Goal: Transaction & Acquisition: Book appointment/travel/reservation

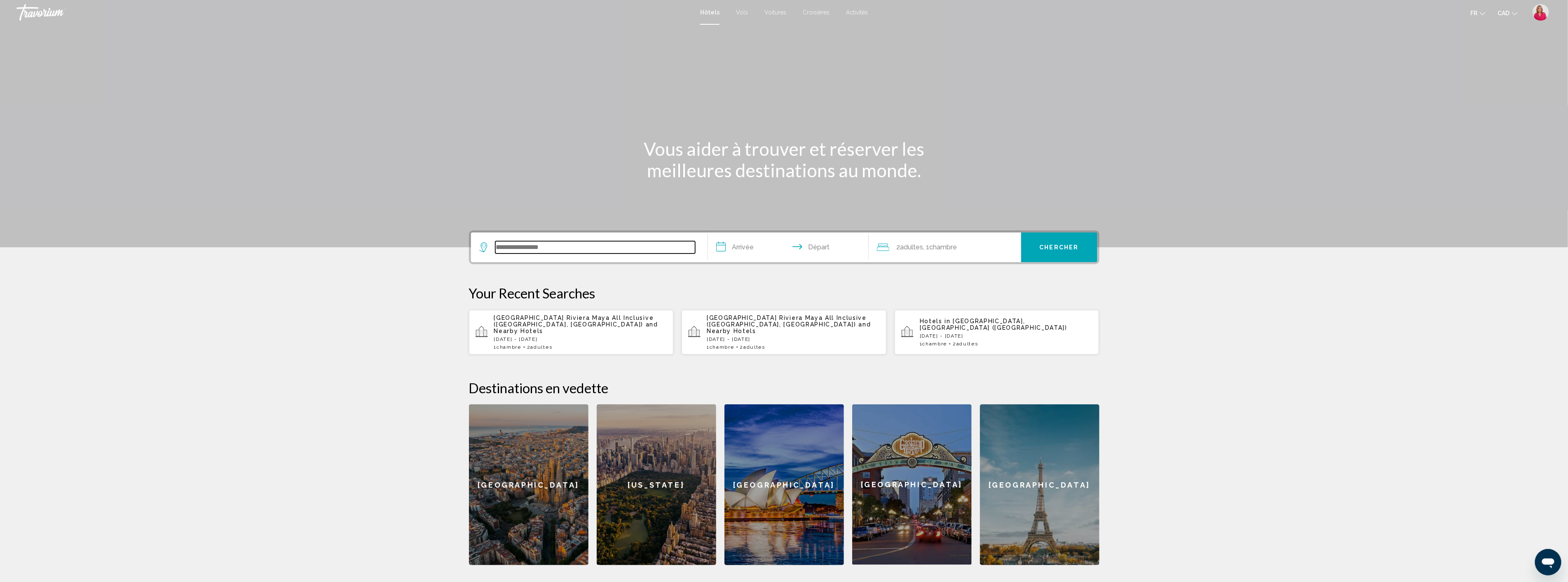
click at [545, 250] on input "Search widget" at bounding box center [595, 247] width 200 height 12
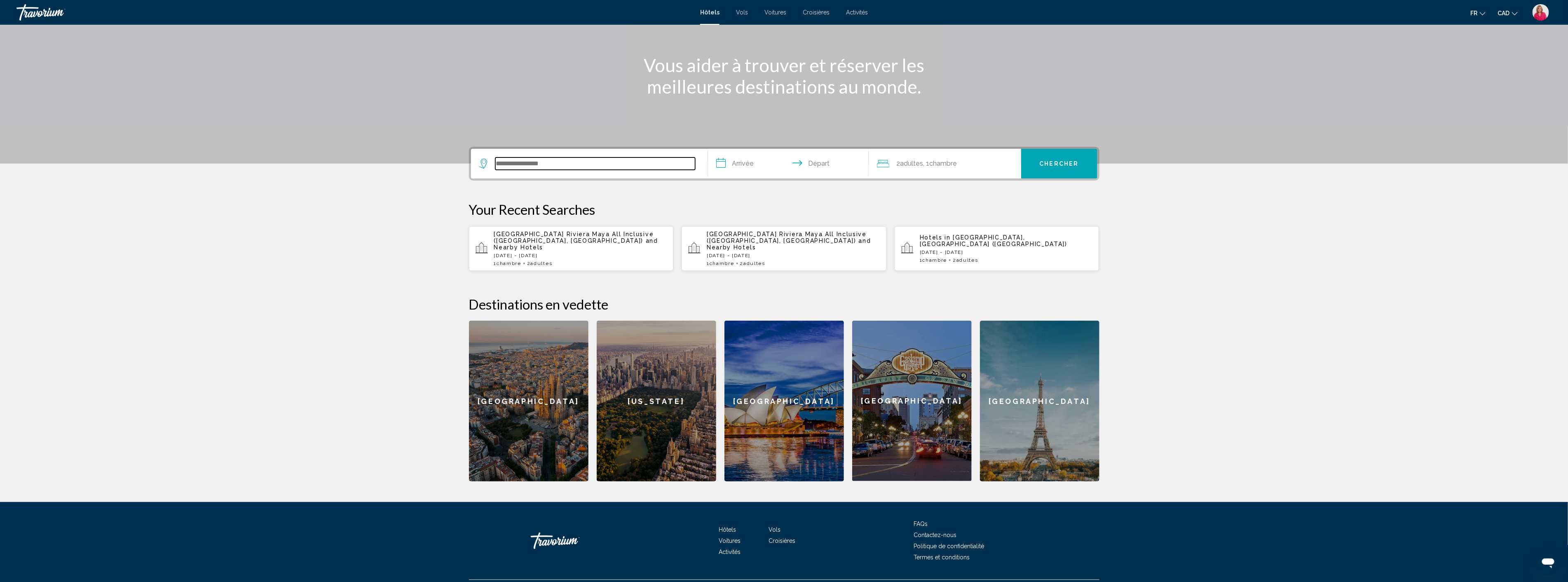
scroll to position [97, 0]
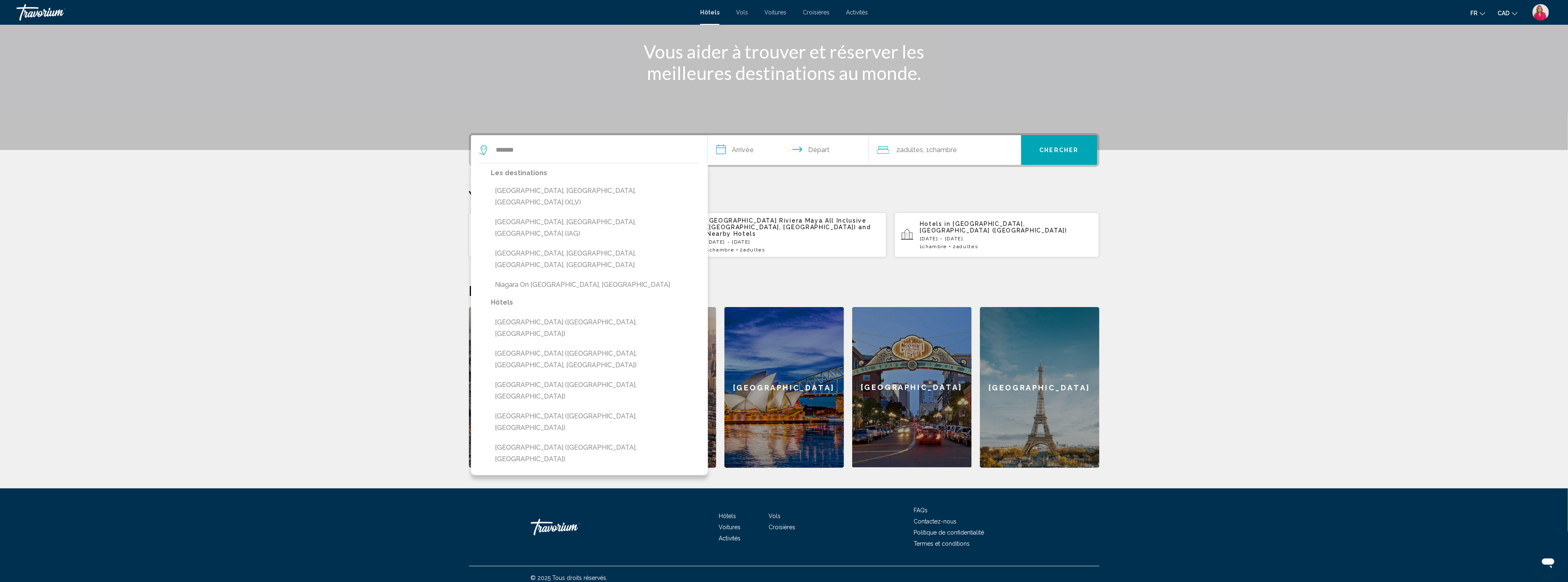
click at [573, 190] on button "[GEOGRAPHIC_DATA], [GEOGRAPHIC_DATA], [GEOGRAPHIC_DATA] (XLV)" at bounding box center [595, 197] width 209 height 27
type input "**********"
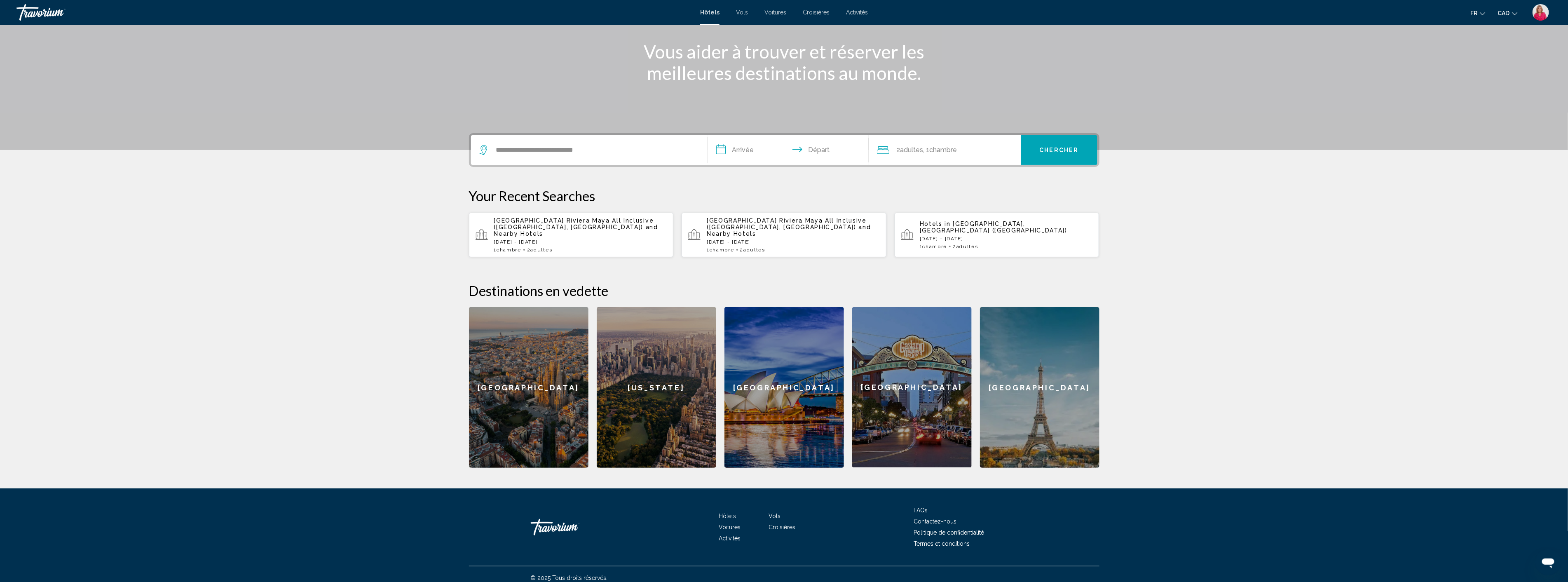
click at [760, 156] on input "**********" at bounding box center [789, 151] width 164 height 32
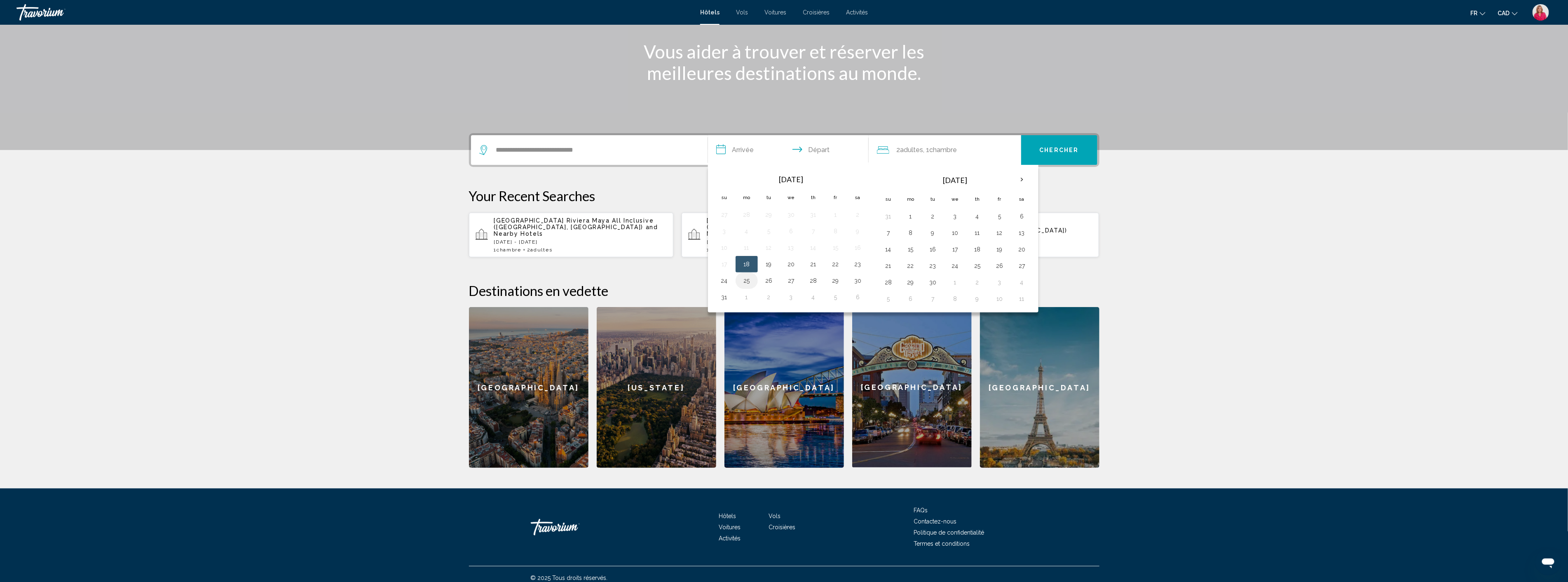
click at [748, 283] on button "25" at bounding box center [747, 281] width 13 height 12
click at [839, 278] on button "29" at bounding box center [836, 281] width 13 height 12
type input "**********"
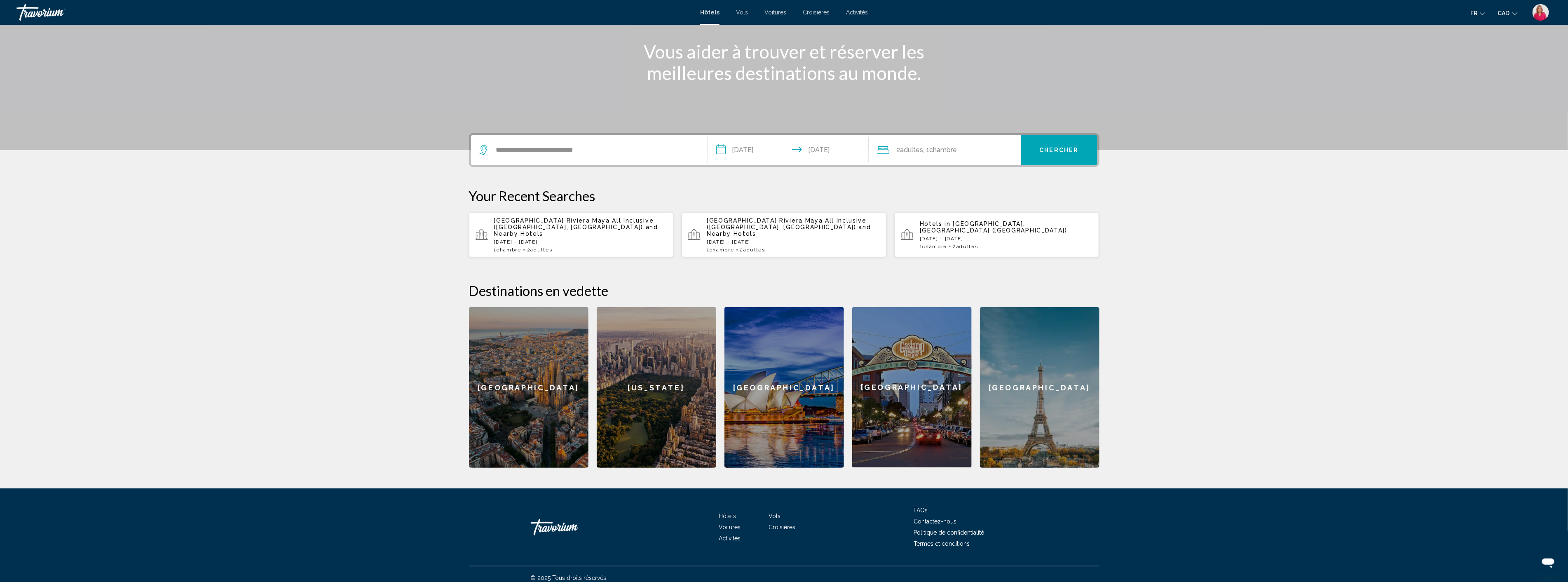
click at [1055, 150] on span "Chercher" at bounding box center [1059, 150] width 39 height 7
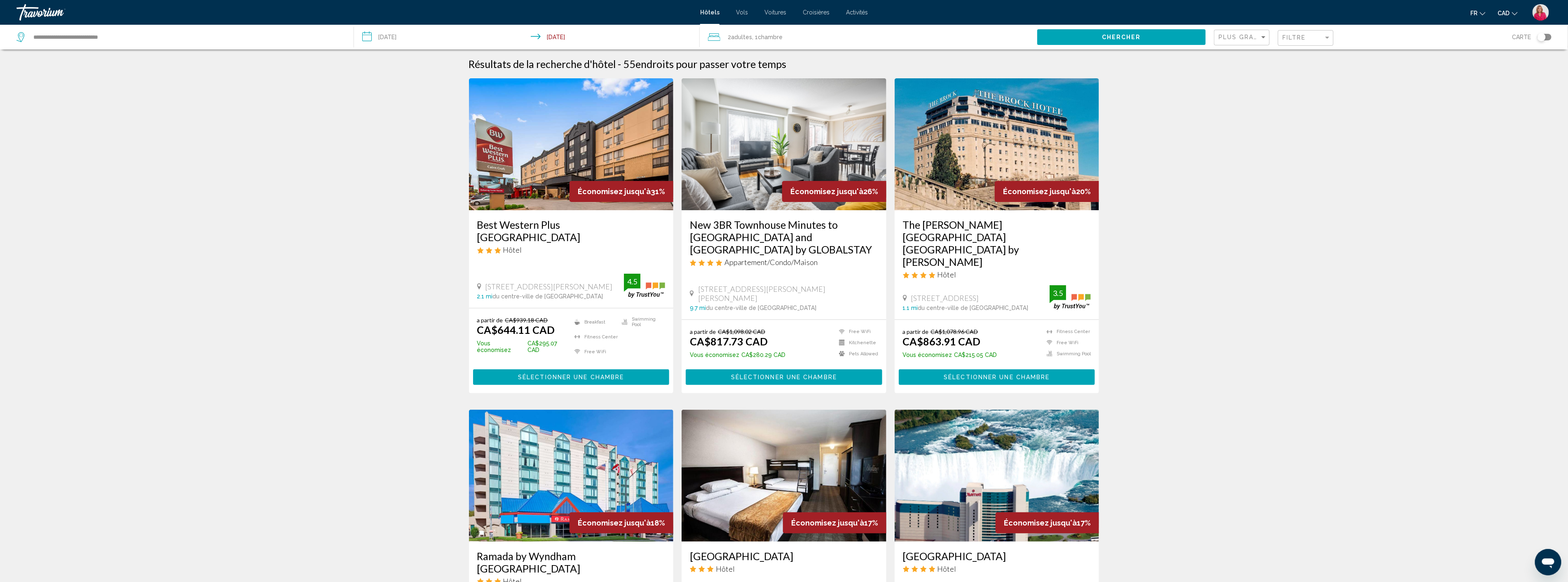
click at [1297, 32] on div "Filtre" at bounding box center [1307, 38] width 49 height 15
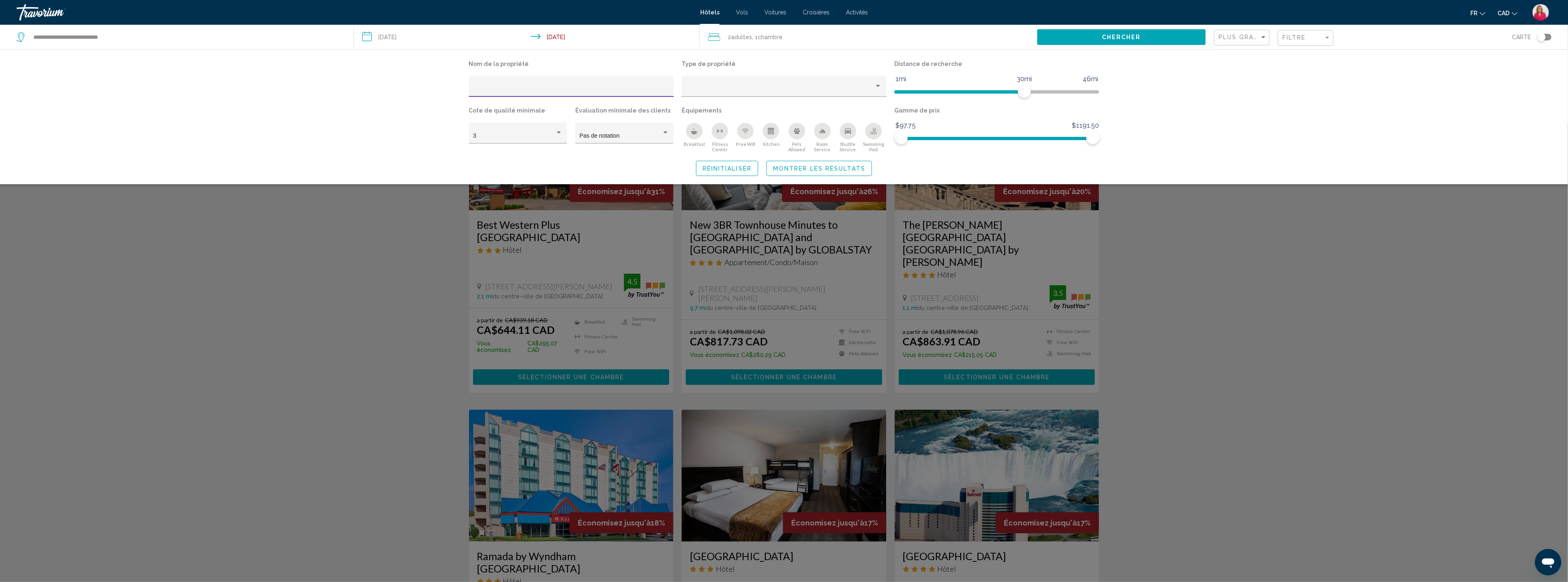
click at [1259, 40] on div "Plus grandes économies" at bounding box center [1243, 37] width 49 height 15
click at [1245, 75] on span "Prix le plus bas" at bounding box center [1239, 72] width 39 height 7
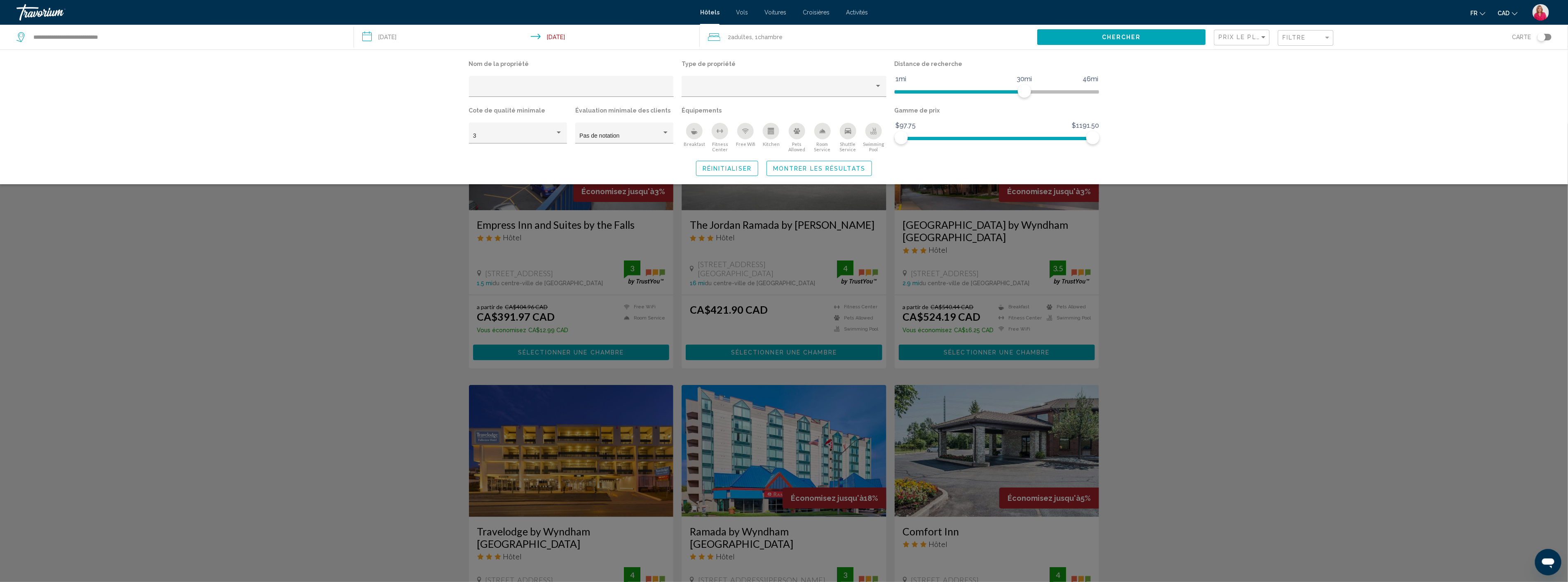
click at [307, 303] on div "Search widget" at bounding box center [784, 352] width 1568 height 458
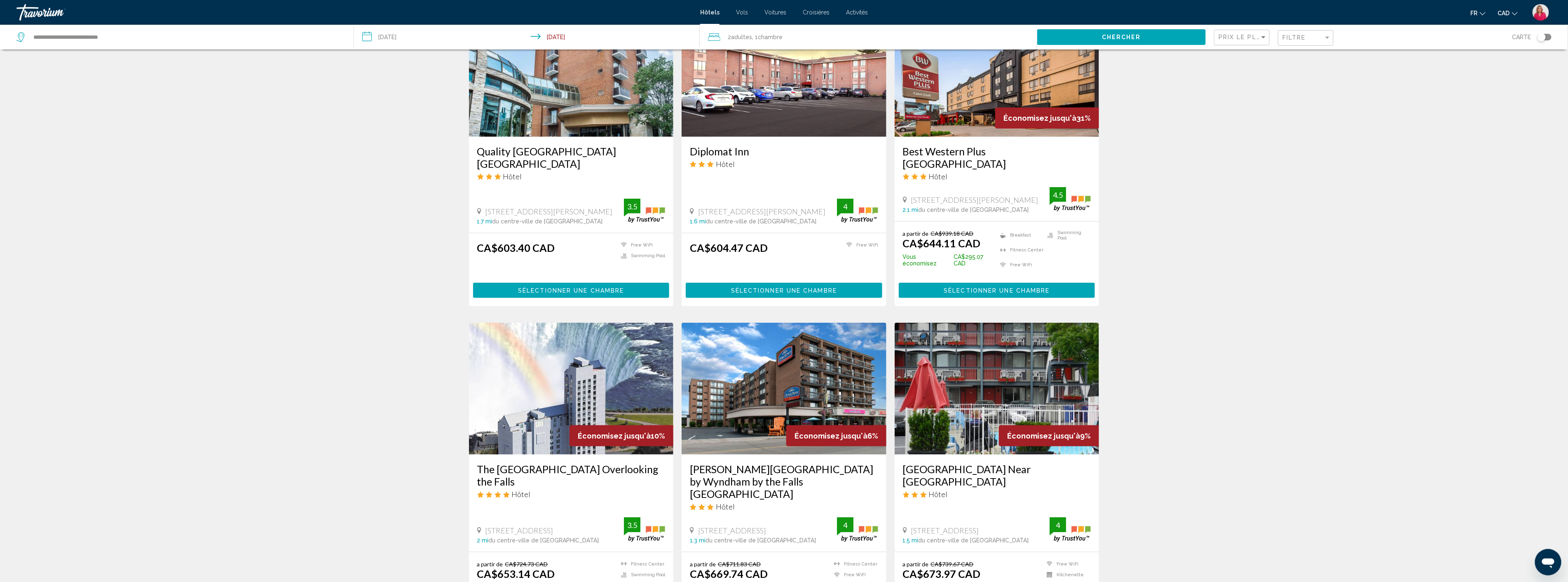
scroll to position [732, 0]
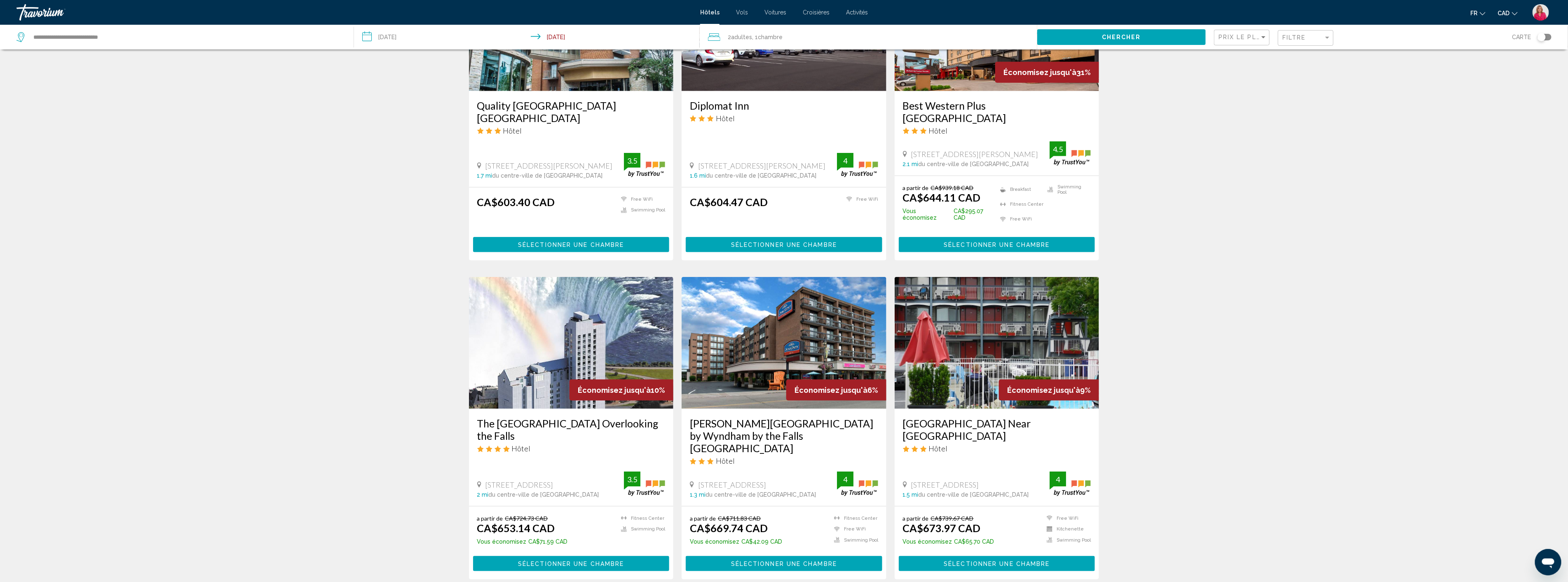
click at [573, 337] on img "Main content" at bounding box center [571, 343] width 205 height 132
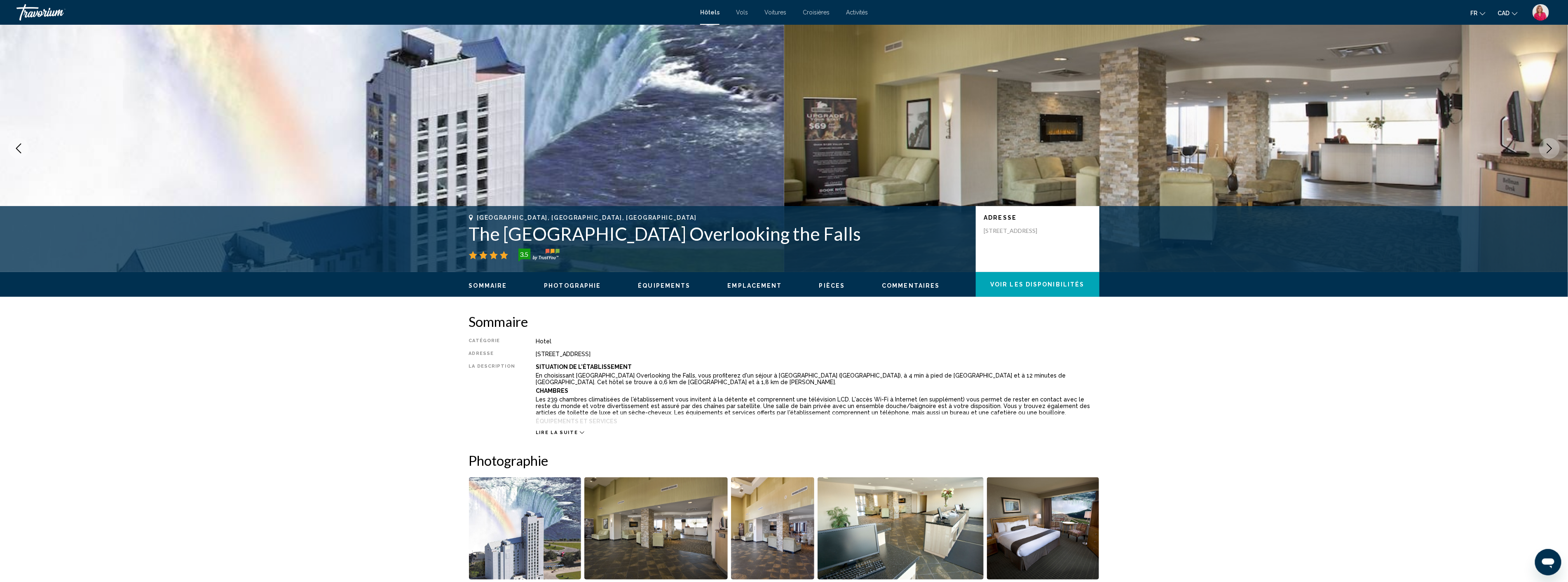
scroll to position [46, 0]
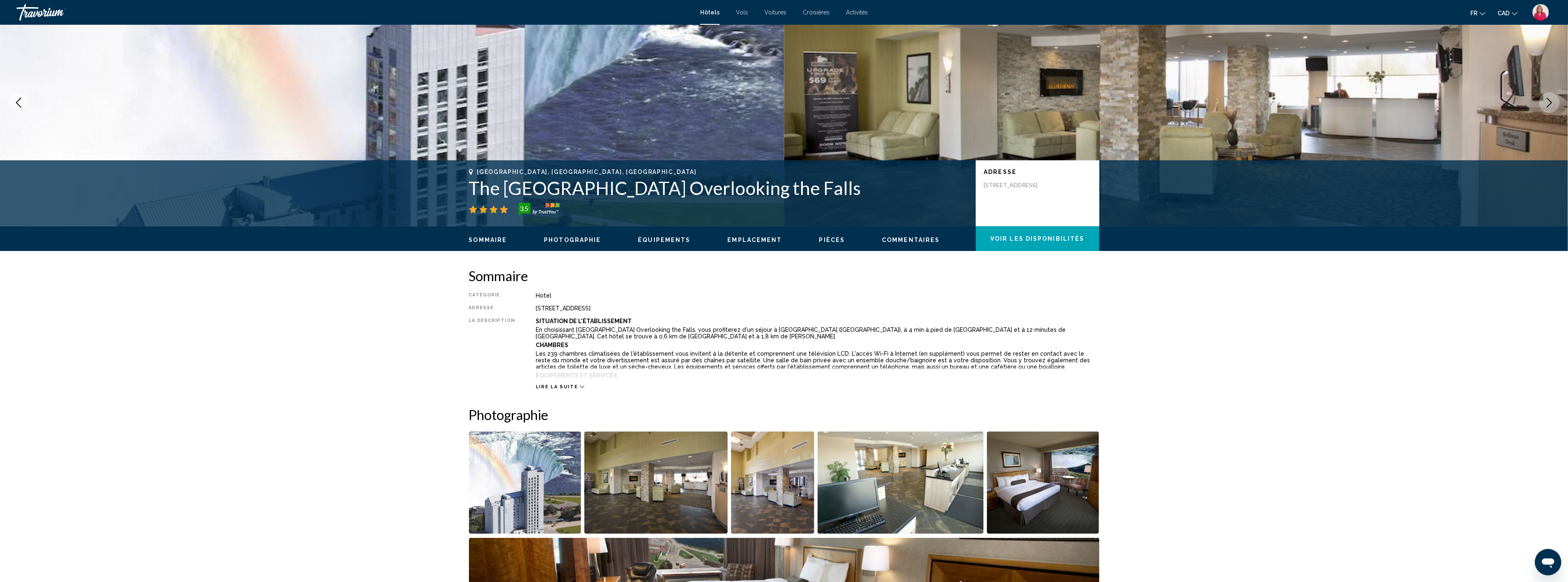
click at [527, 498] on img "Open full-screen image slider" at bounding box center [525, 483] width 113 height 102
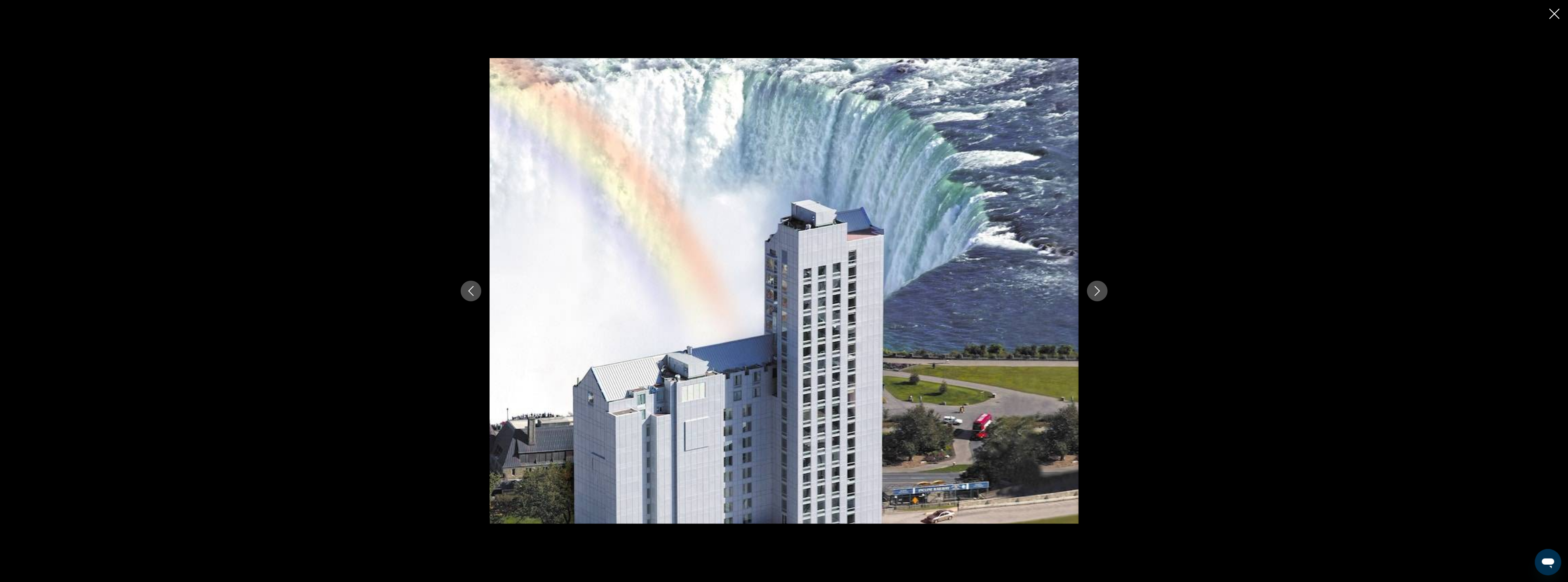
click at [1099, 293] on icon "Next image" at bounding box center [1097, 291] width 10 height 10
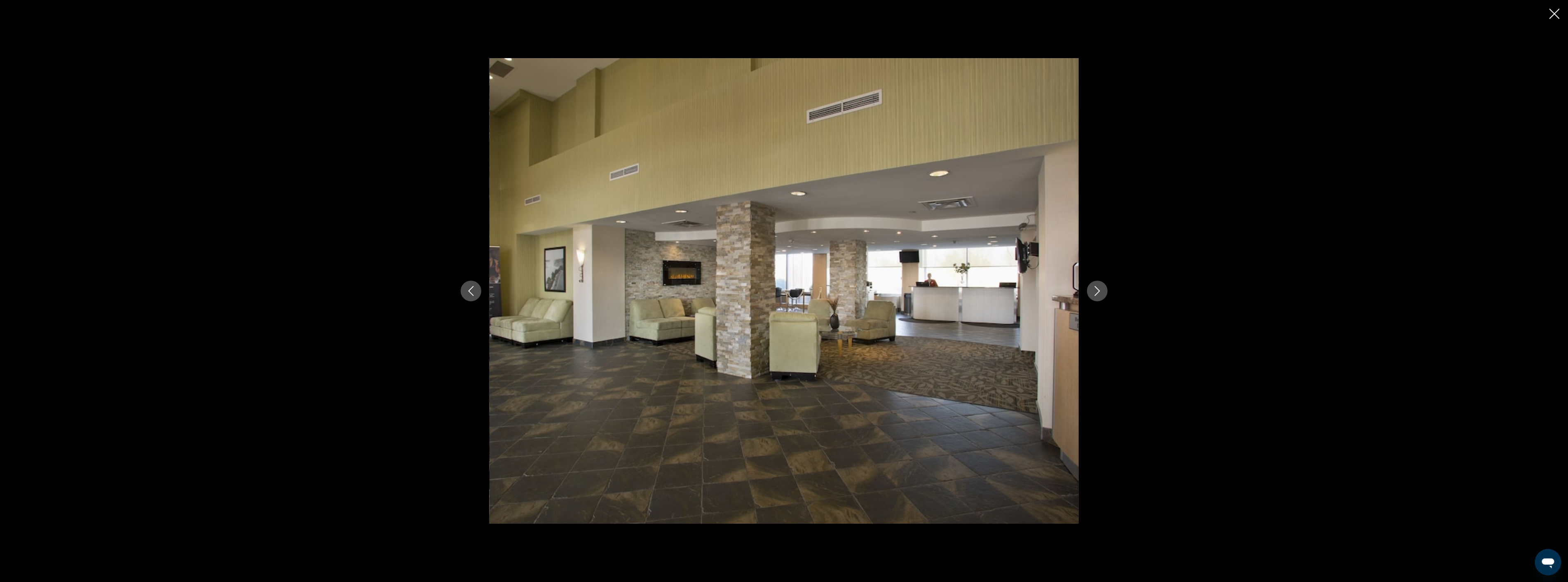
click at [1099, 293] on icon "Next image" at bounding box center [1097, 291] width 10 height 10
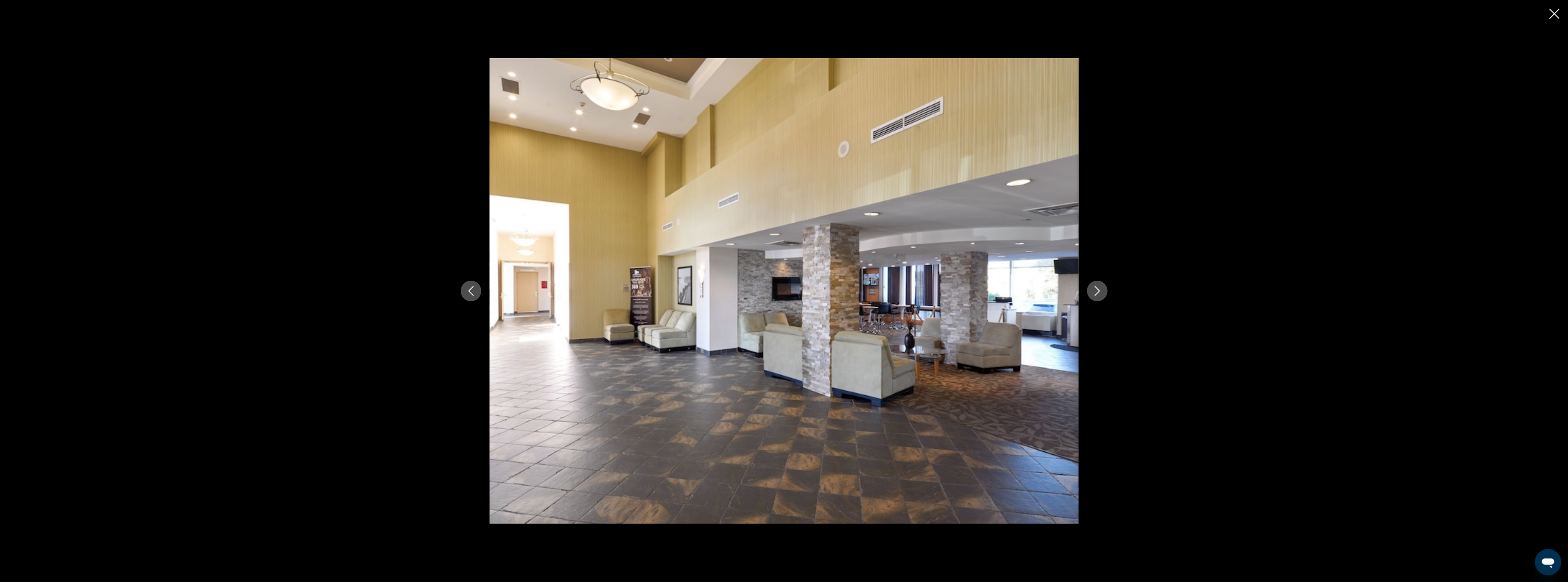
click at [1099, 293] on icon "Next image" at bounding box center [1097, 291] width 10 height 10
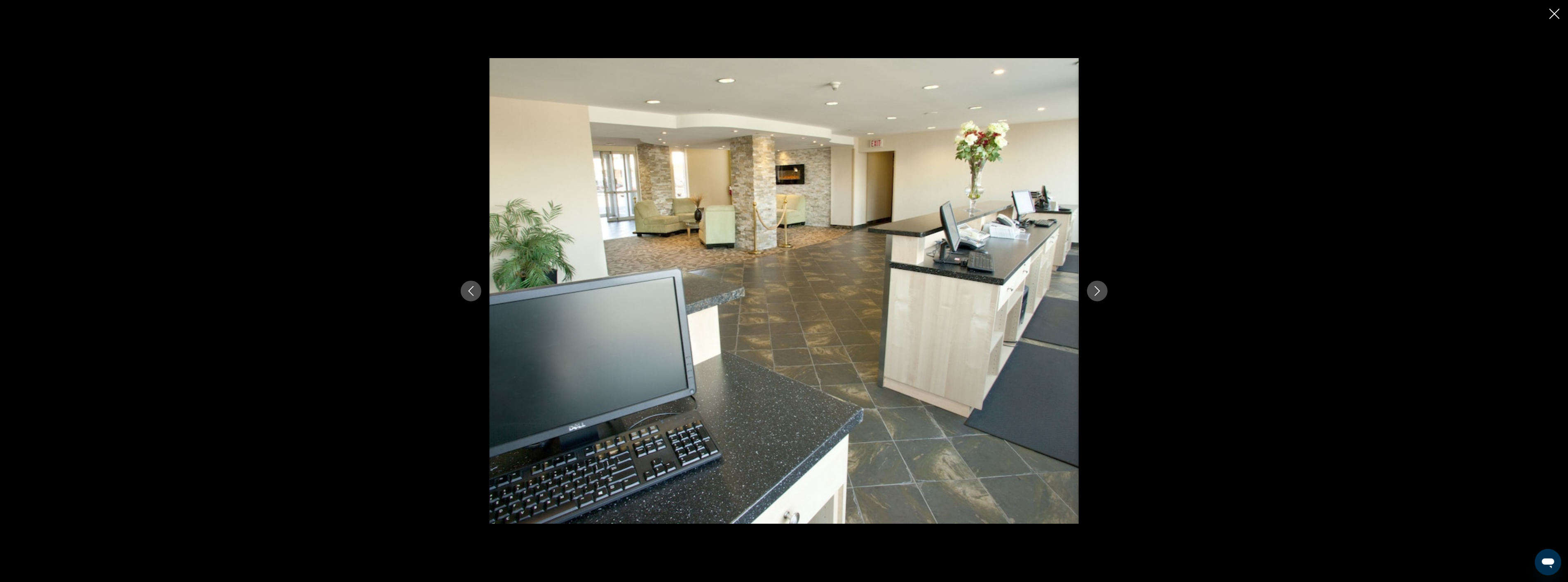
click at [1099, 293] on icon "Next image" at bounding box center [1097, 291] width 10 height 10
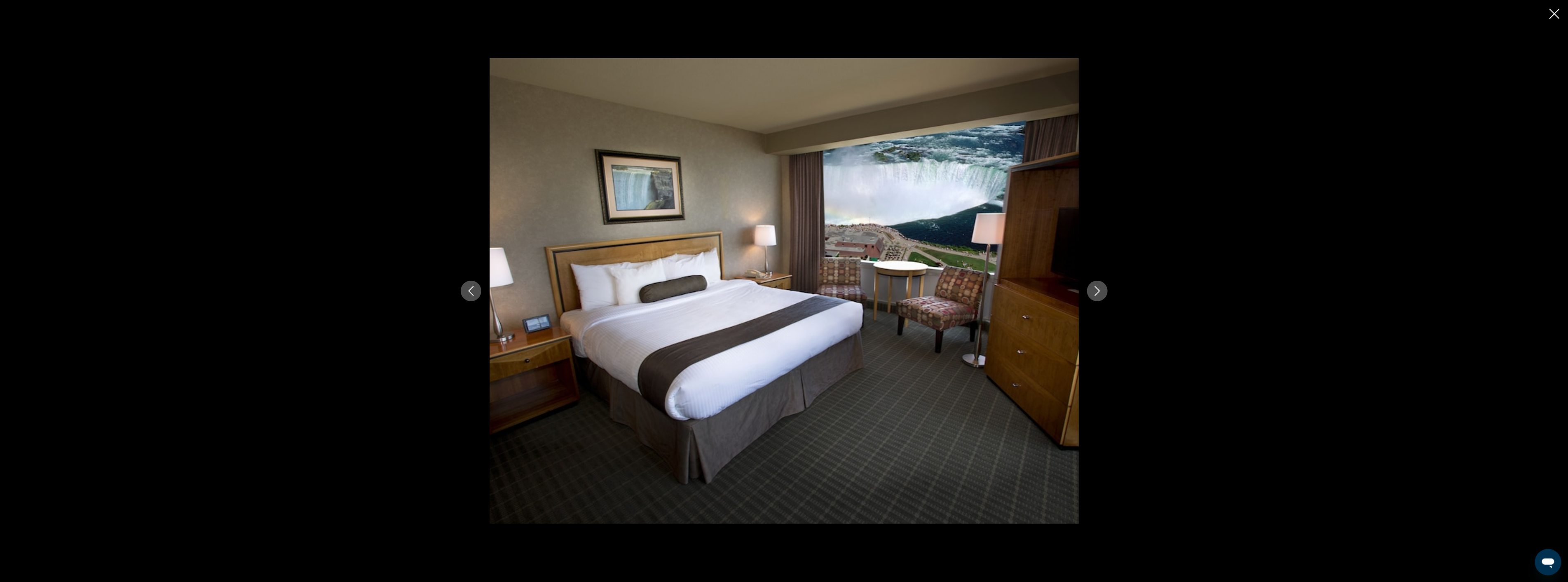
click at [1099, 293] on icon "Next image" at bounding box center [1097, 291] width 10 height 10
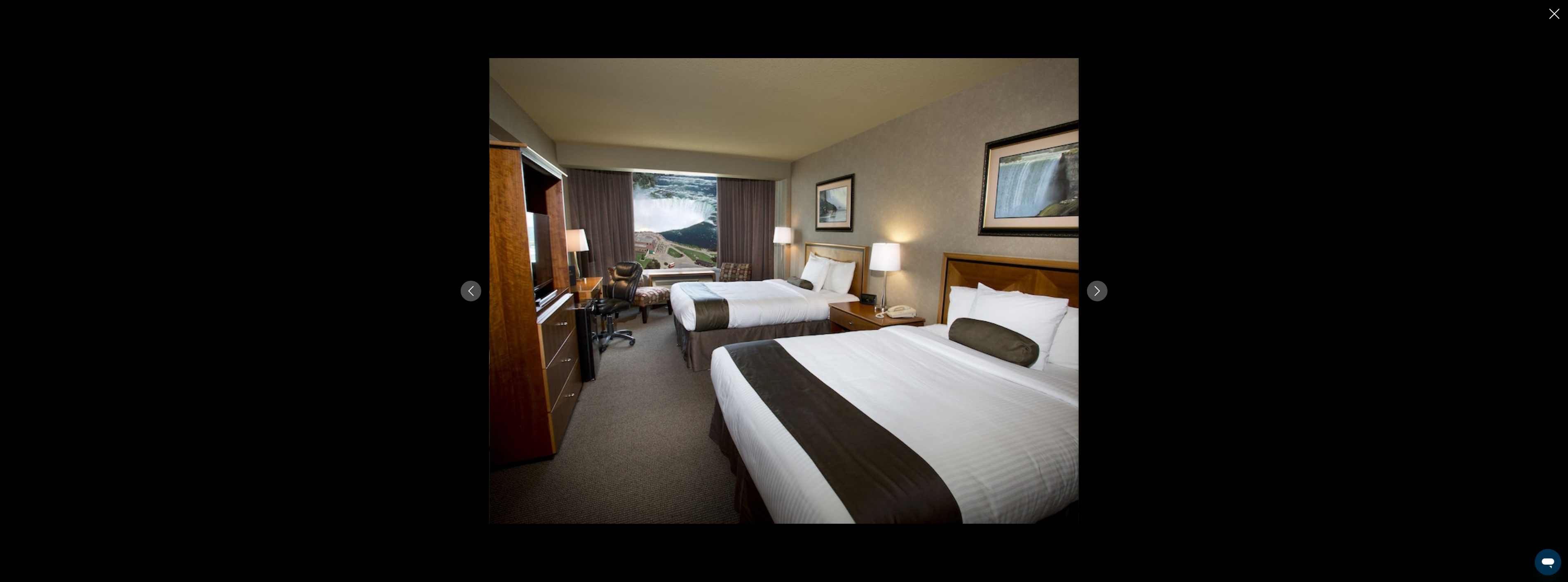
click at [1099, 293] on icon "Next image" at bounding box center [1097, 291] width 10 height 10
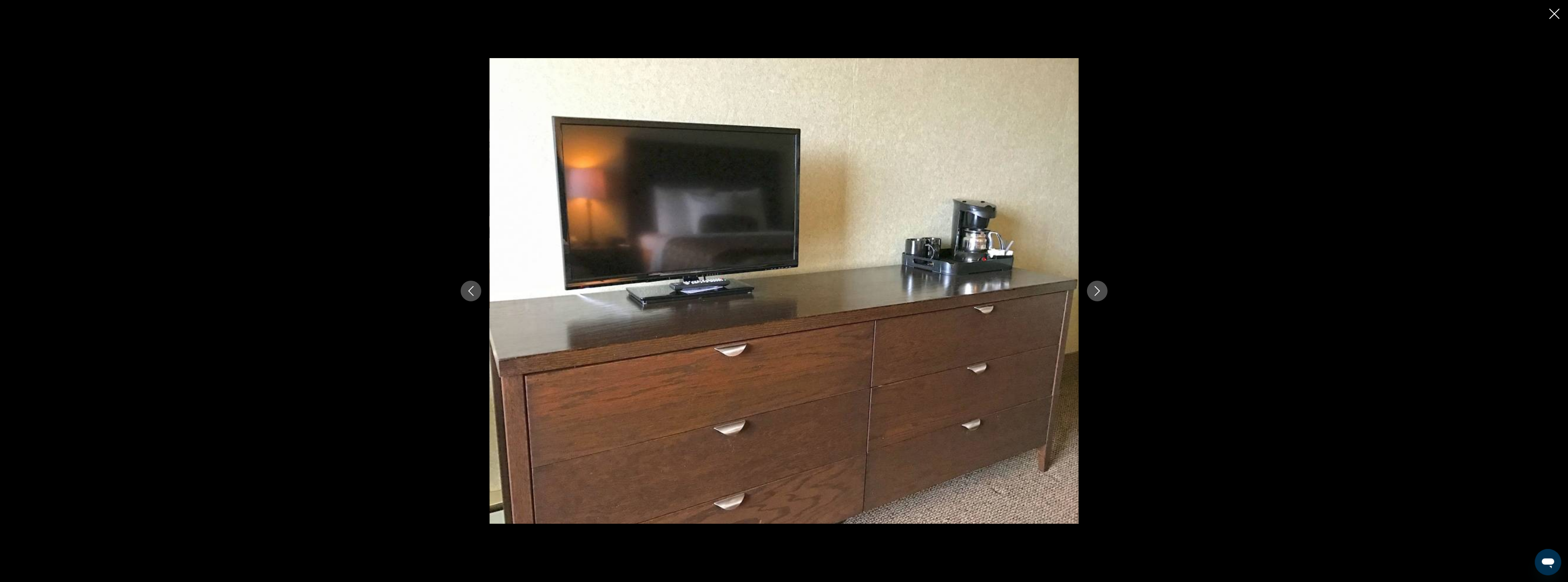
click at [1099, 293] on icon "Next image" at bounding box center [1097, 291] width 10 height 10
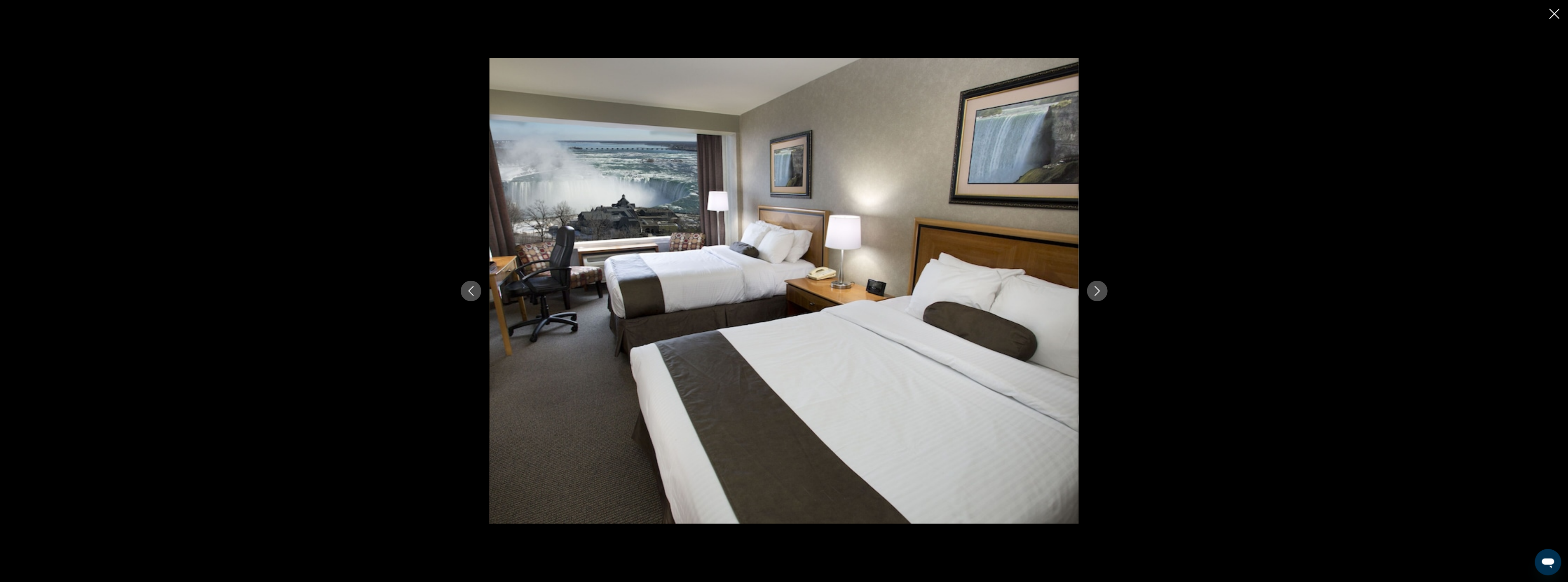
click at [1550, 13] on icon "Close slideshow" at bounding box center [1555, 13] width 10 height 10
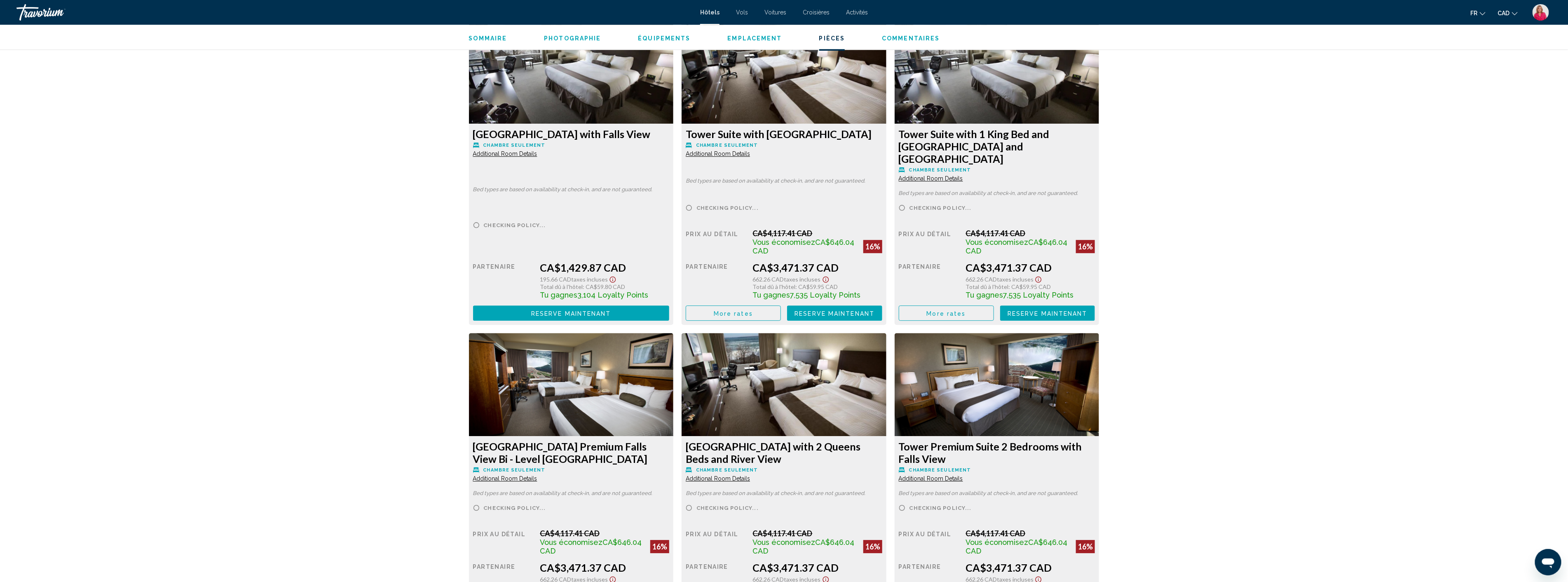
scroll to position [2018, 0]
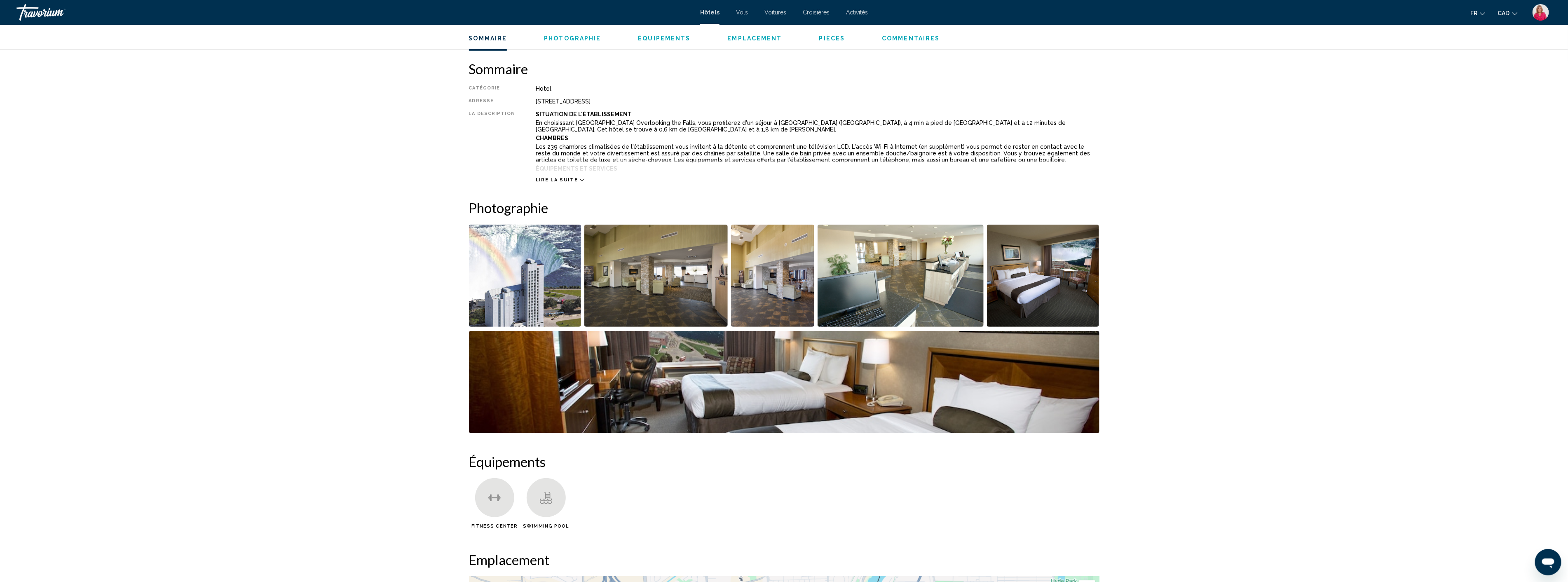
scroll to position [233, 0]
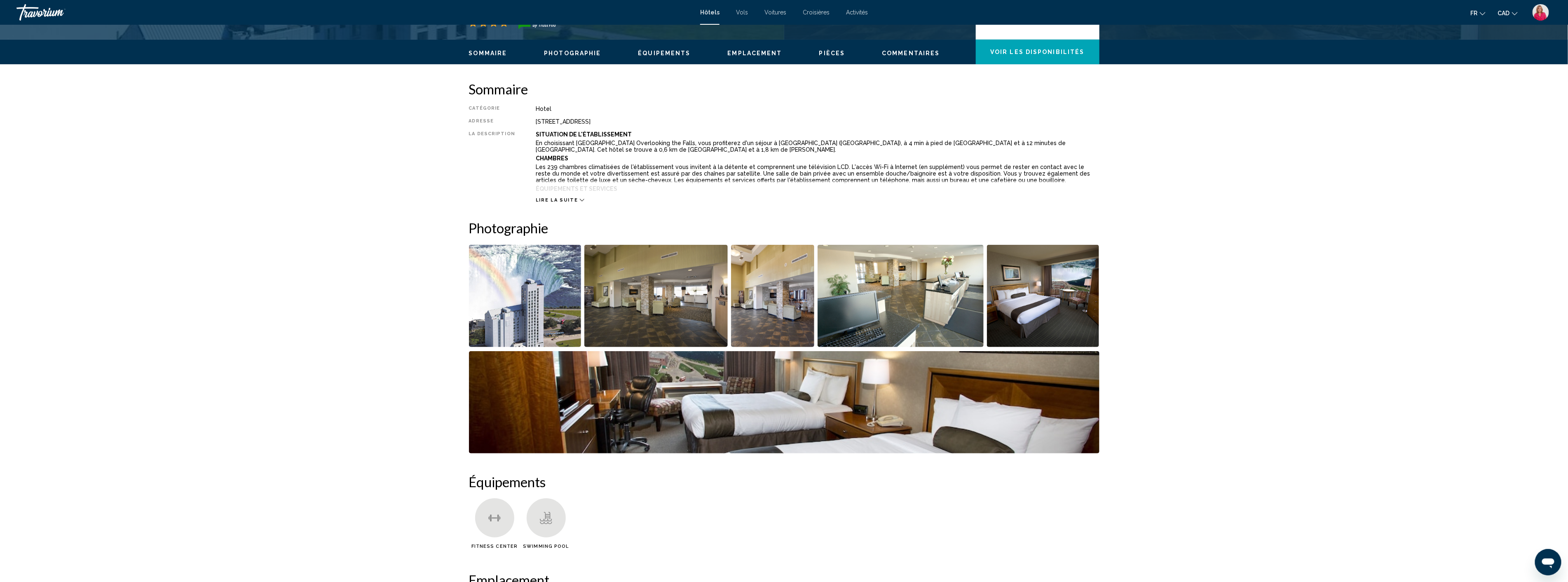
click at [541, 293] on img "Open full-screen image slider" at bounding box center [525, 296] width 113 height 102
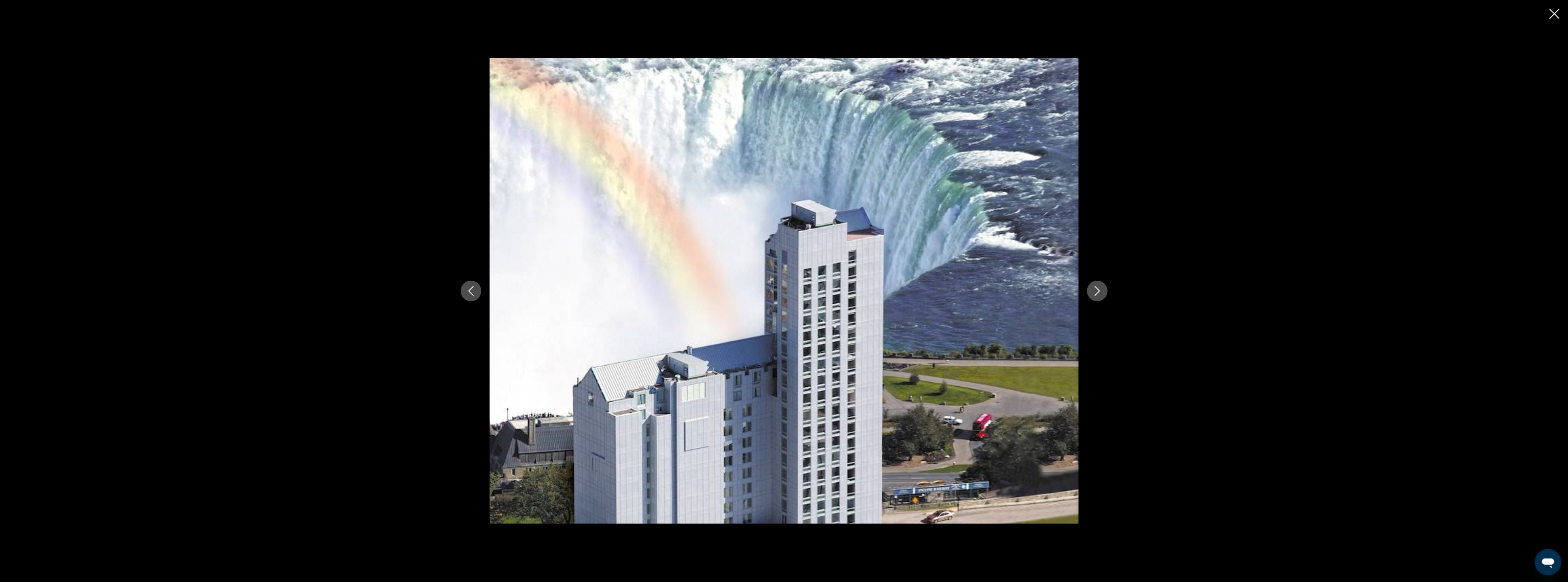
click at [1557, 15] on icon "Close slideshow" at bounding box center [1555, 13] width 10 height 10
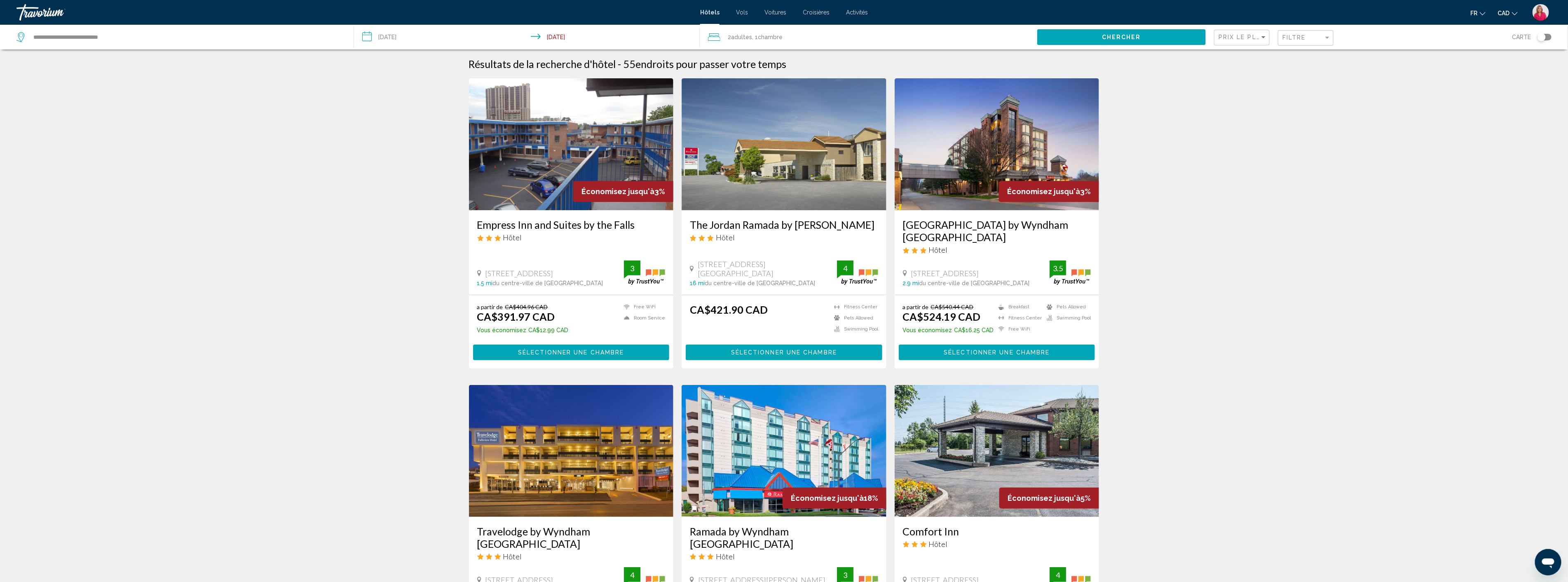
click at [1299, 41] on div "Filtre" at bounding box center [1307, 38] width 49 height 15
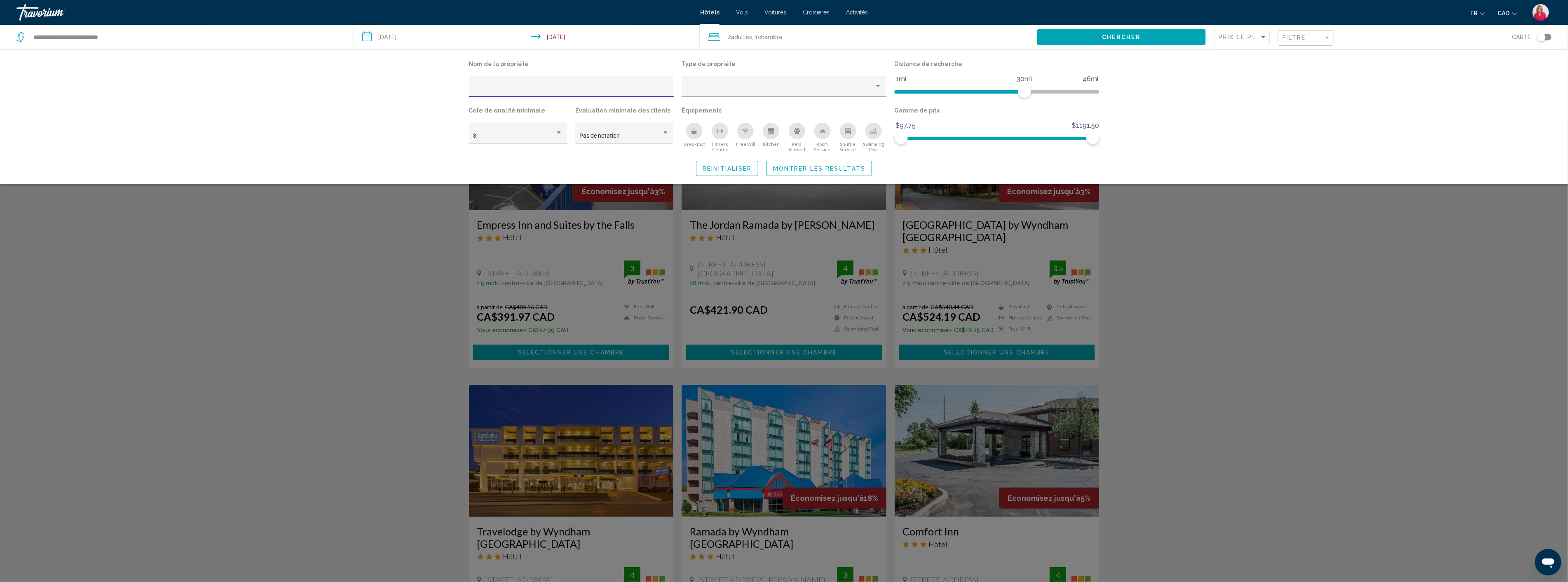
click at [695, 135] on div "Breakfast" at bounding box center [694, 131] width 16 height 16
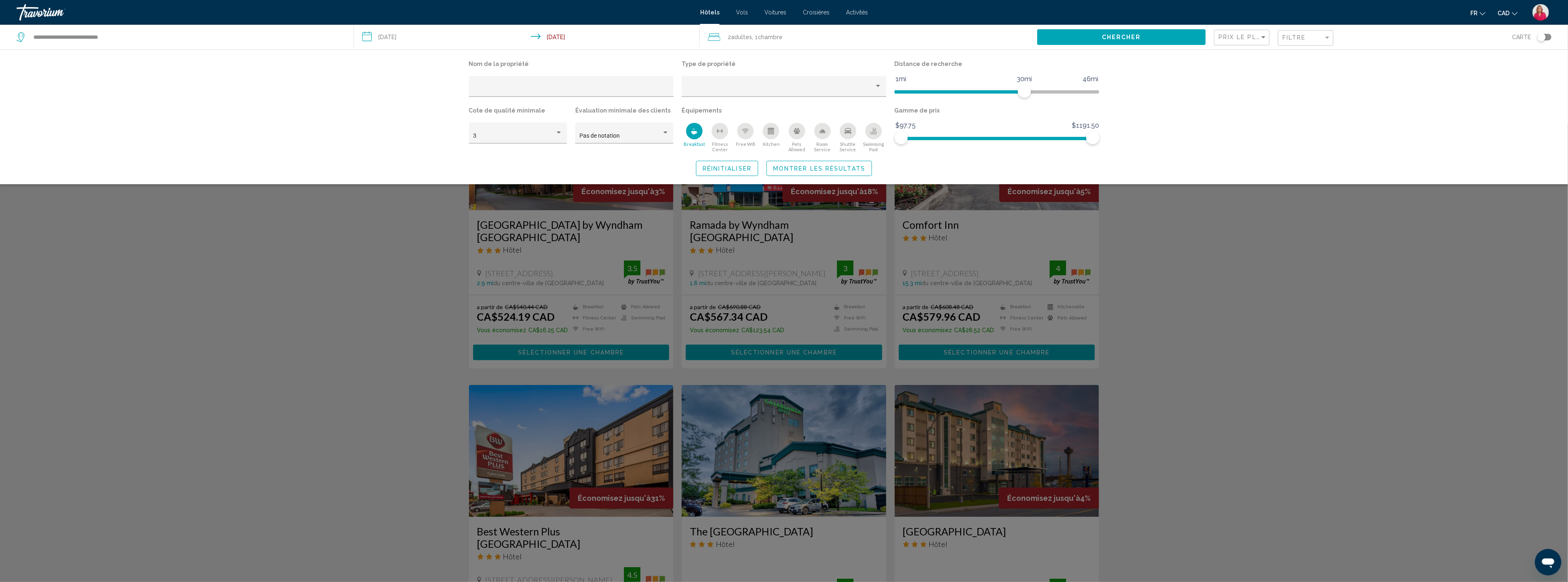
drag, startPoint x: 1274, startPoint y: 293, endPoint x: 1245, endPoint y: 284, distance: 30.4
click at [1274, 293] on div "Search widget" at bounding box center [784, 352] width 1568 height 458
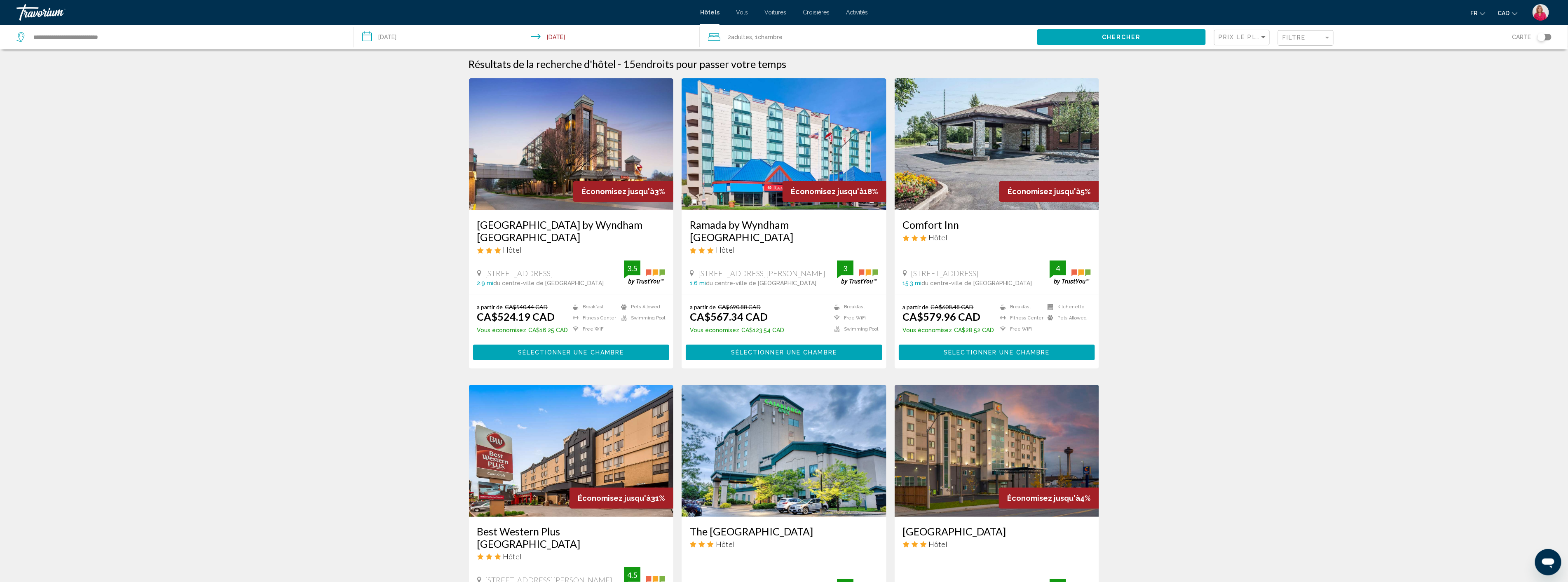
click at [563, 177] on img "Main content" at bounding box center [571, 144] width 205 height 132
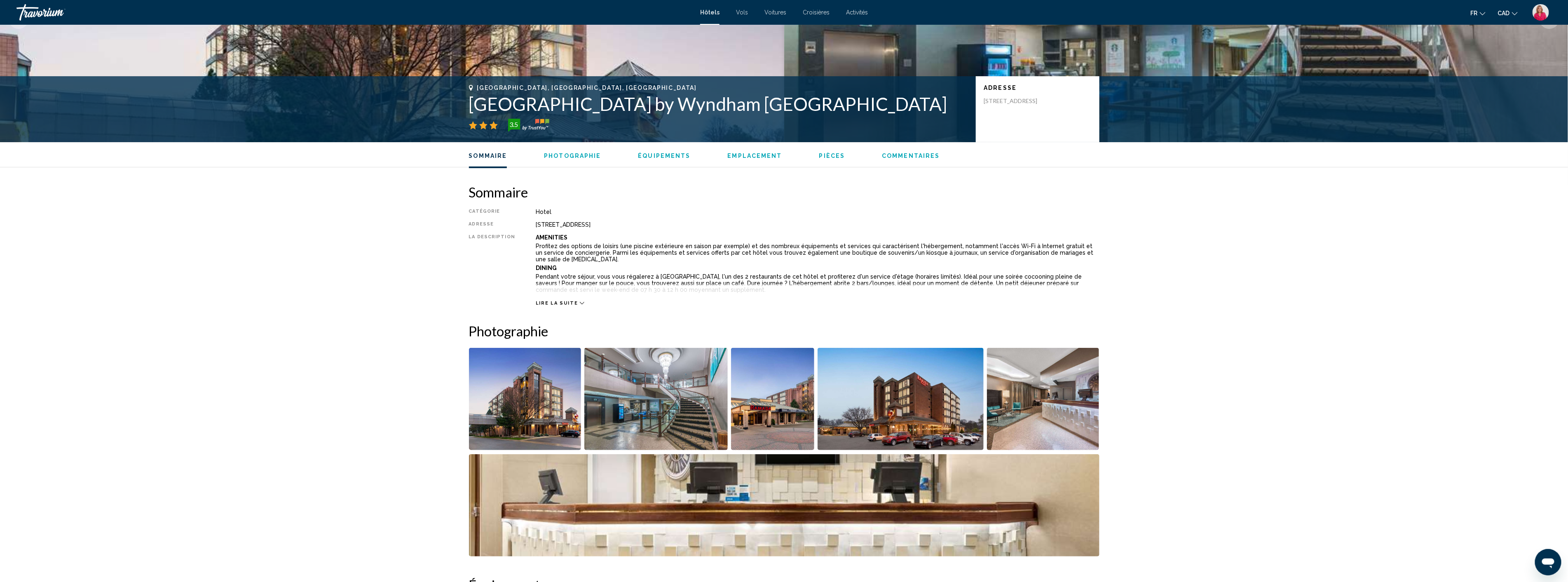
scroll to position [91, 0]
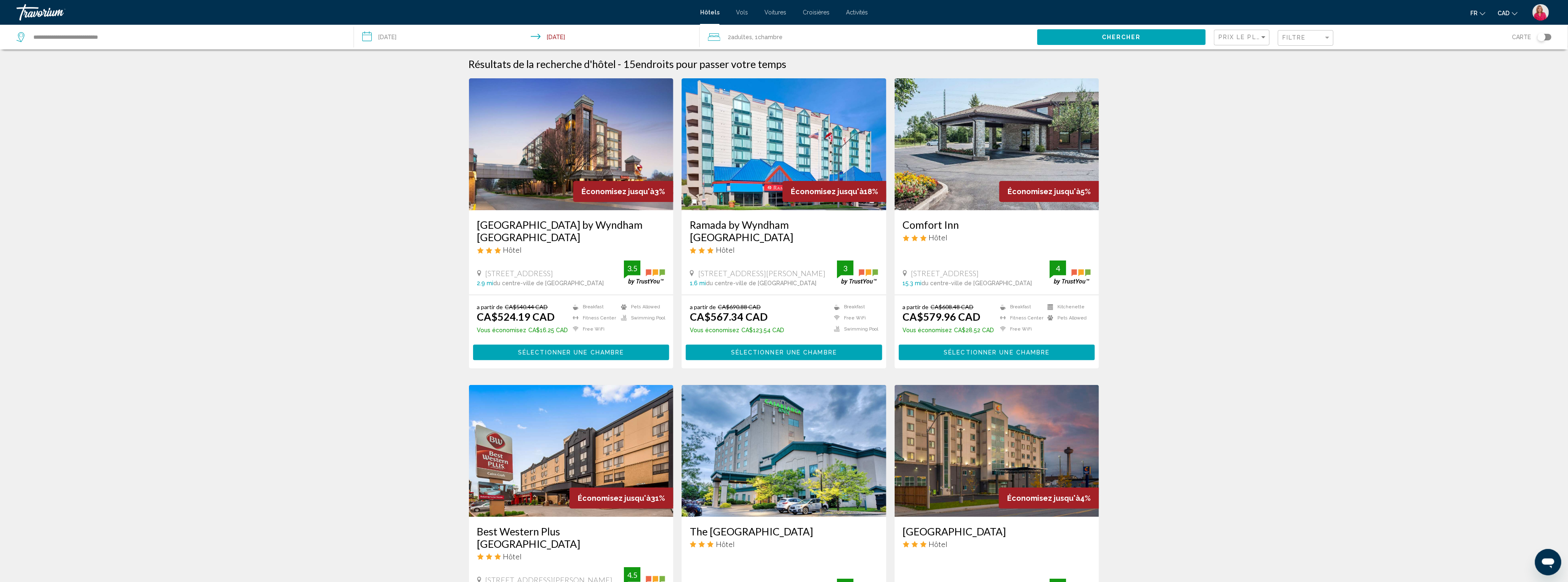
click at [771, 180] on img "Main content" at bounding box center [784, 144] width 205 height 132
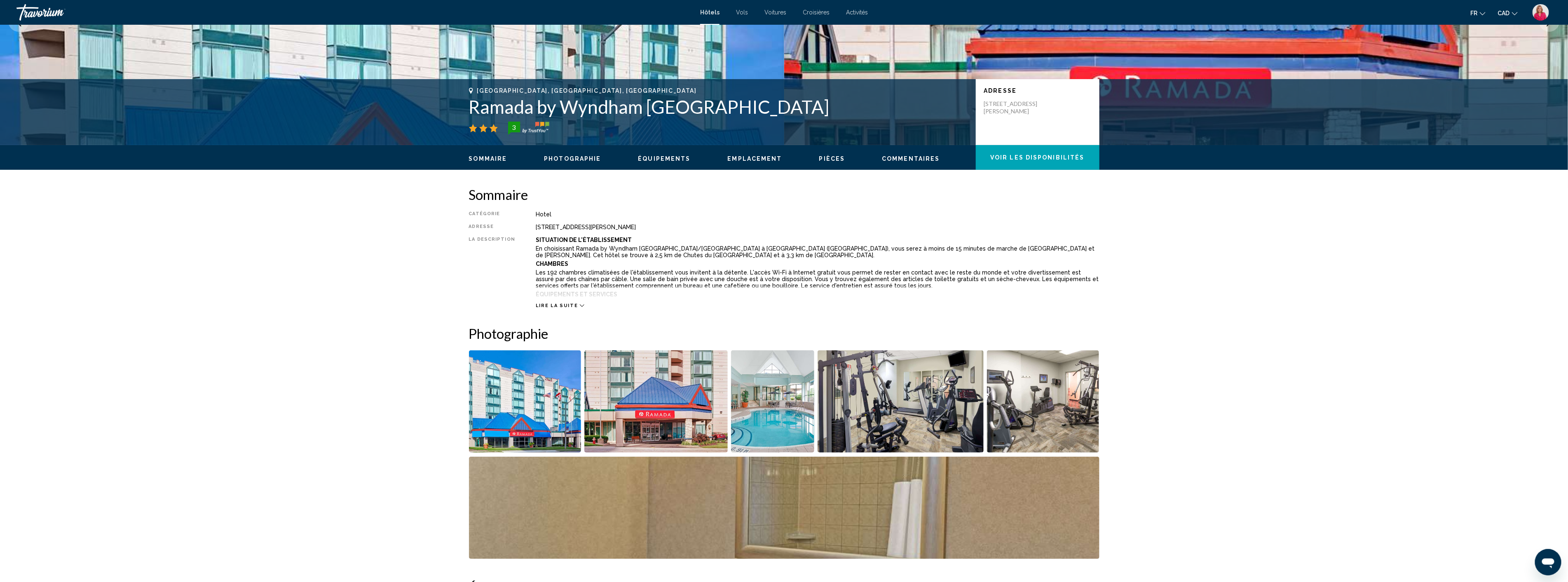
scroll to position [183, 0]
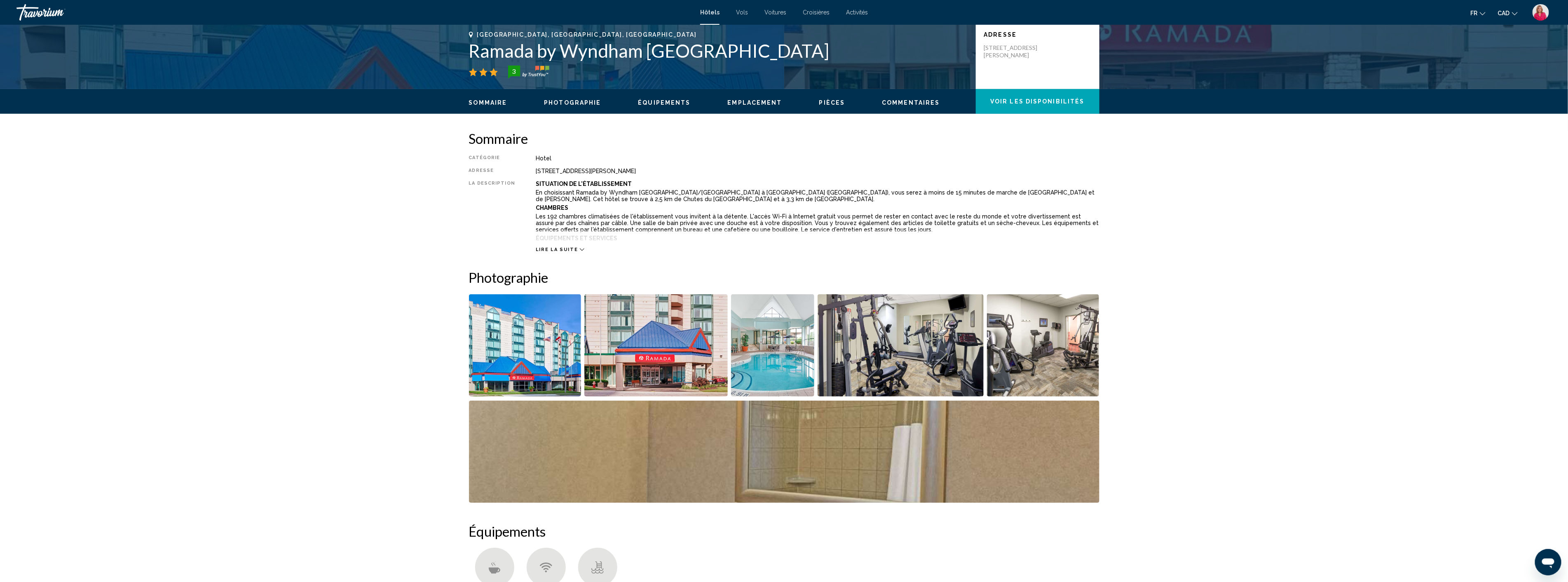
click at [778, 363] on img "Open full-screen image slider" at bounding box center [772, 345] width 83 height 102
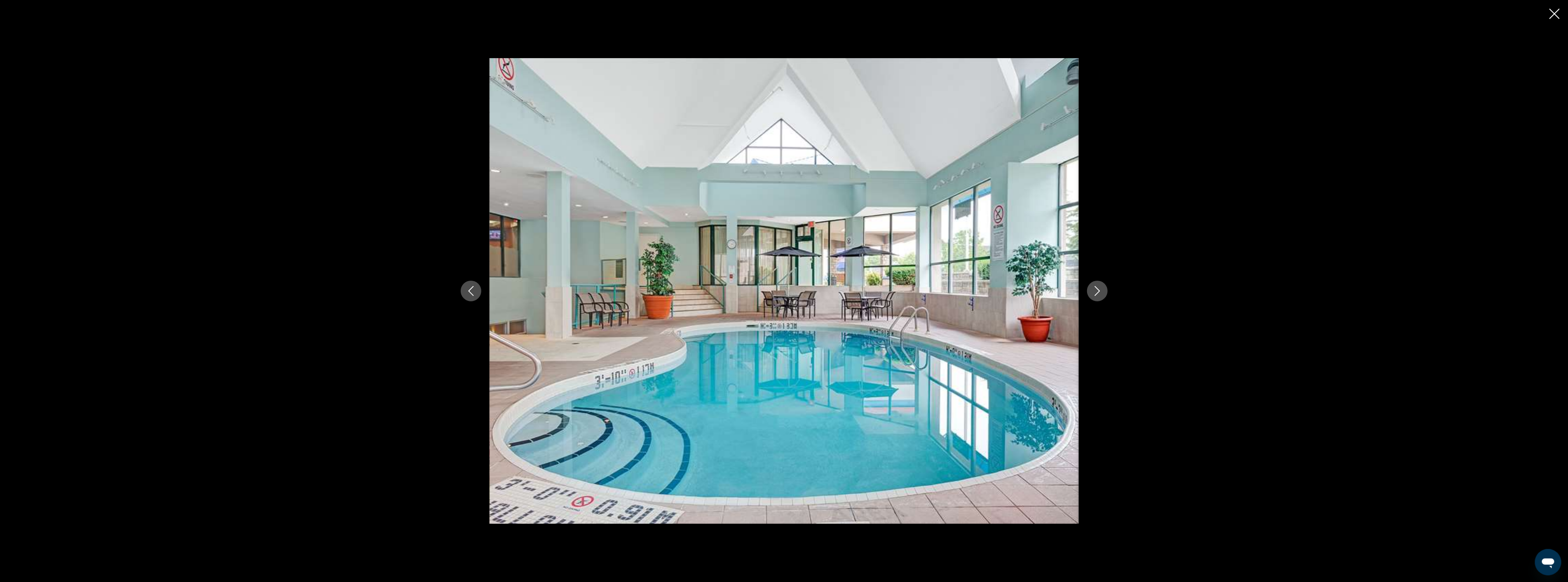
click at [1096, 286] on icon "Next image" at bounding box center [1097, 291] width 10 height 10
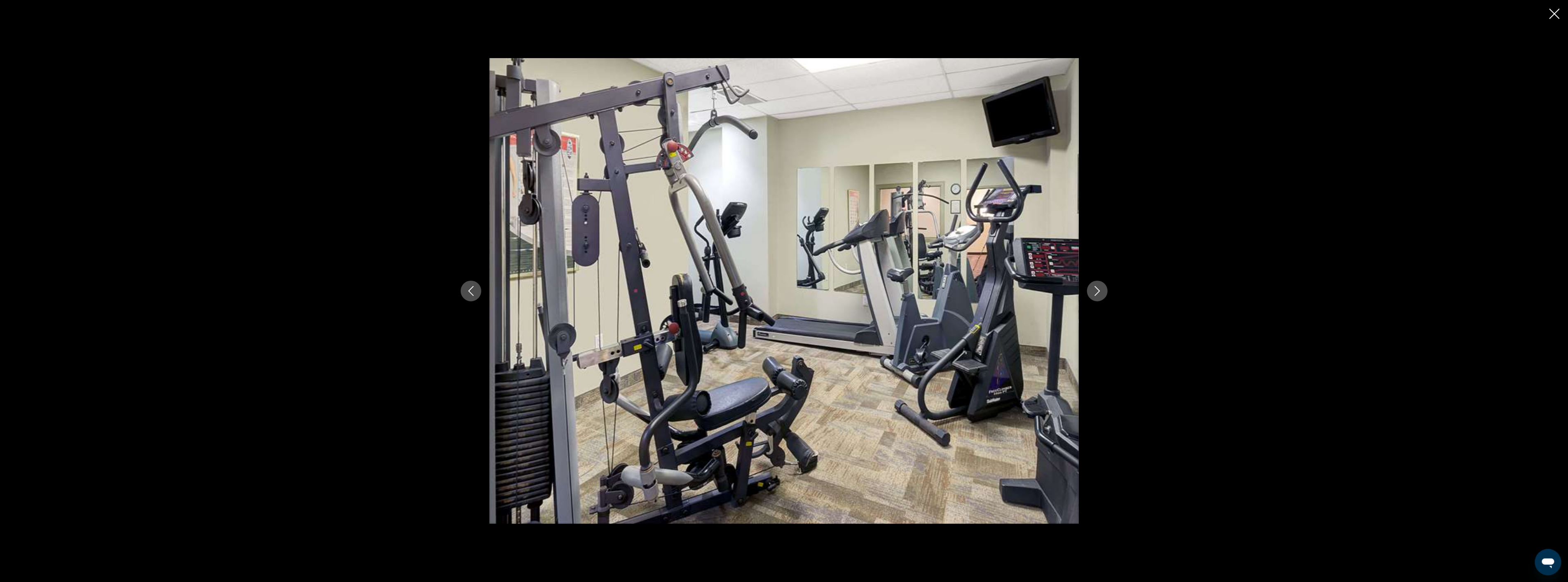
click at [1096, 286] on icon "Next image" at bounding box center [1097, 291] width 10 height 10
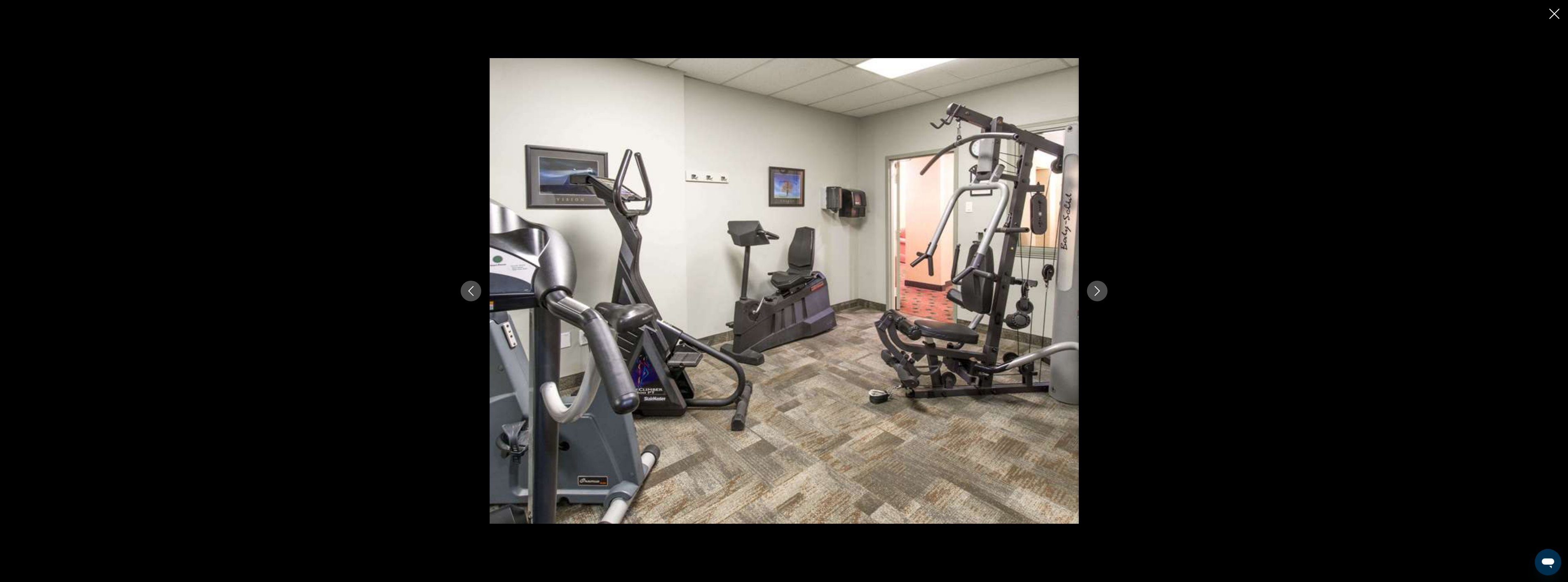
click at [1096, 286] on icon "Next image" at bounding box center [1097, 291] width 10 height 10
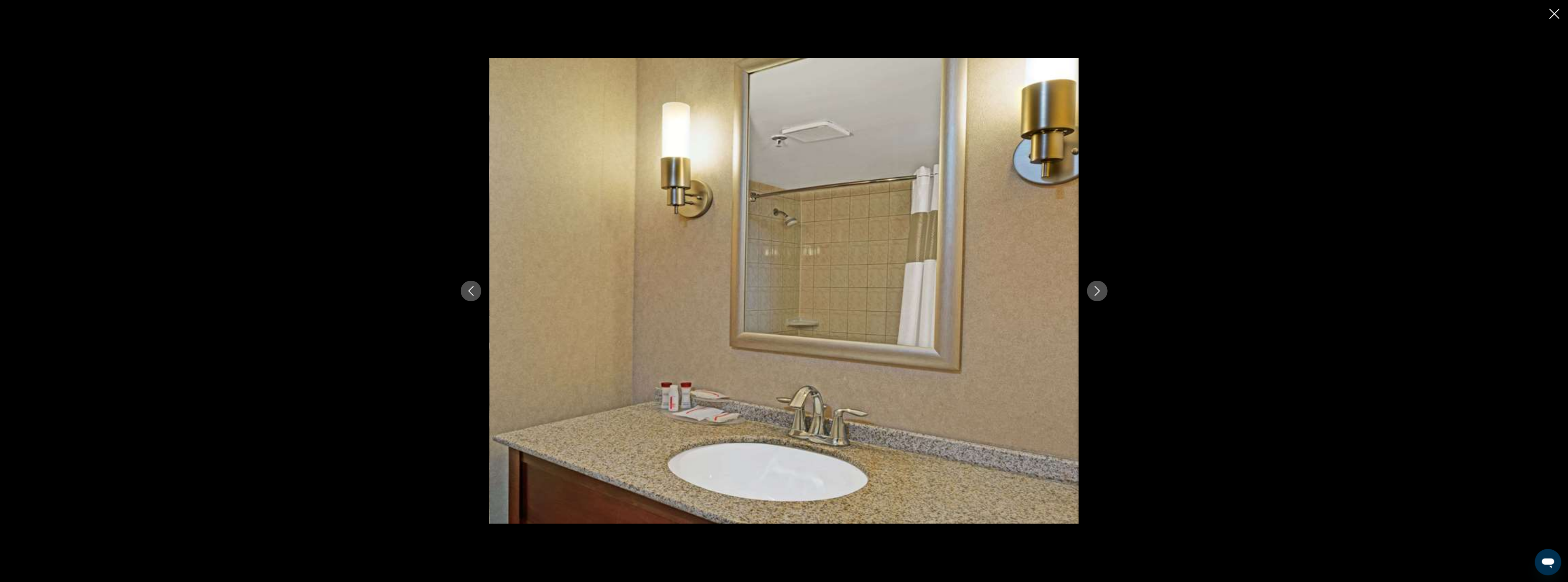
click at [1096, 286] on icon "Next image" at bounding box center [1097, 291] width 10 height 10
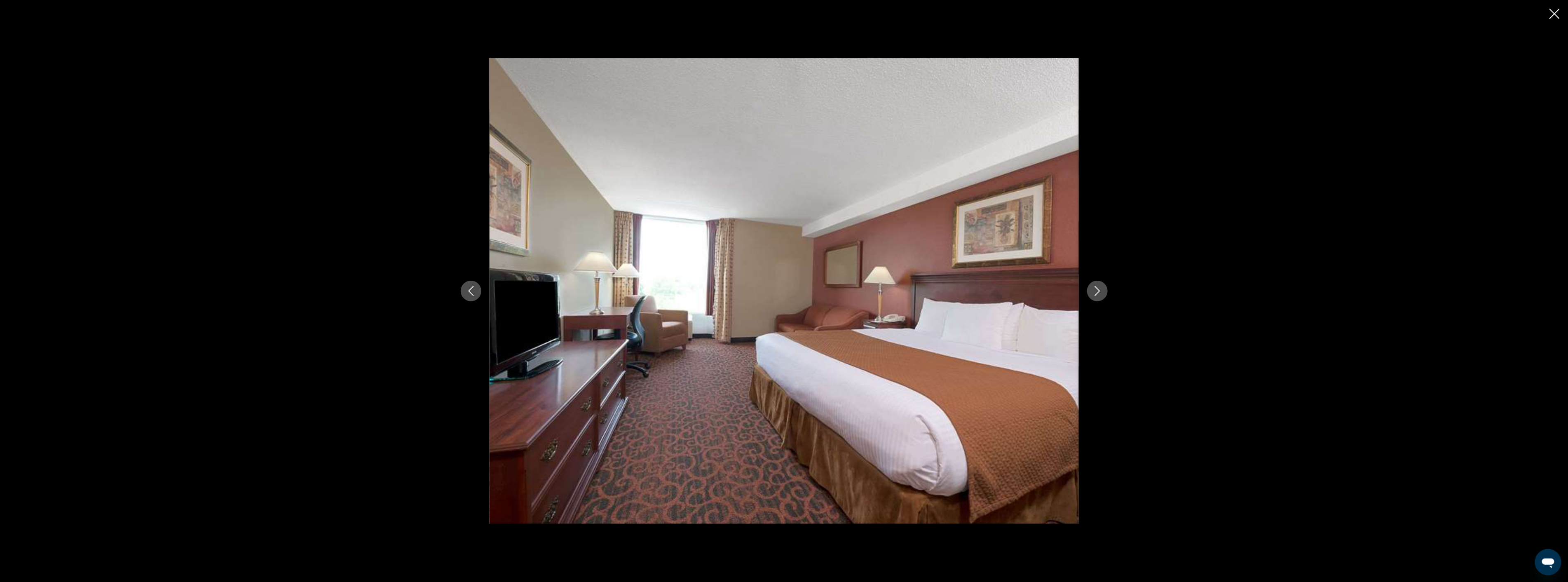
click at [1096, 286] on icon "Next image" at bounding box center [1097, 291] width 10 height 10
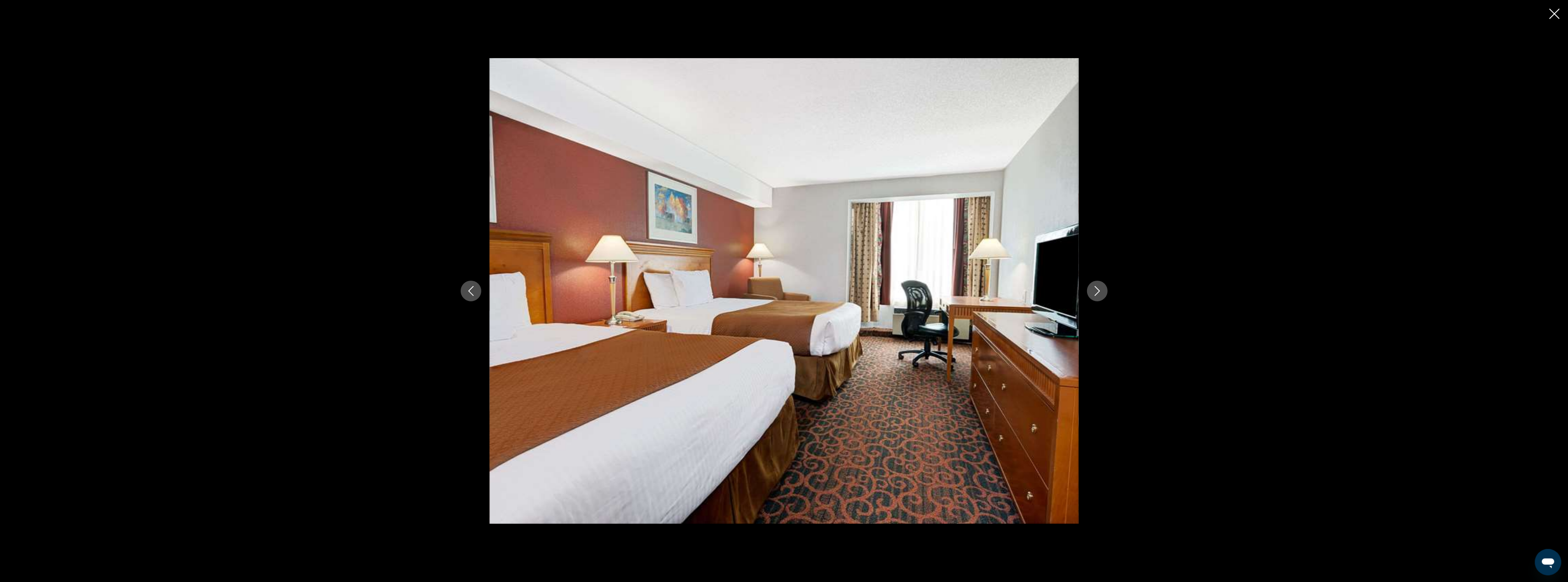
click at [1096, 286] on icon "Next image" at bounding box center [1097, 291] width 10 height 10
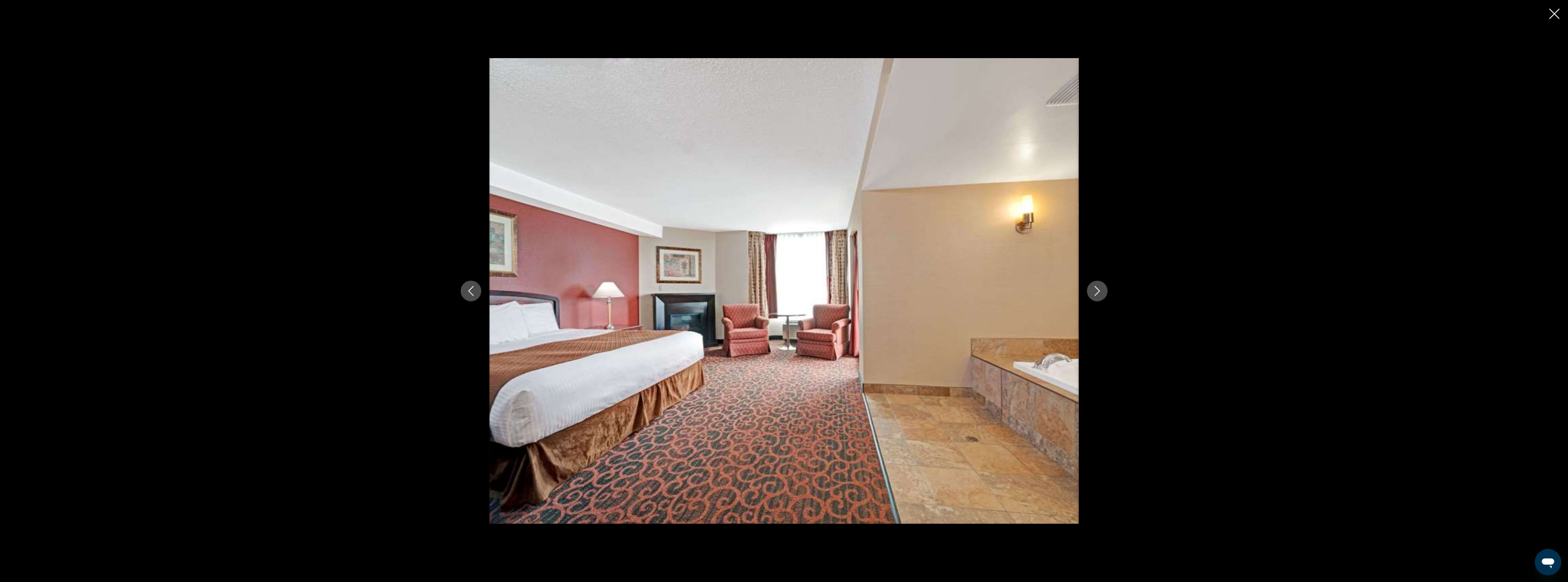
click at [1096, 286] on icon "Next image" at bounding box center [1097, 291] width 10 height 10
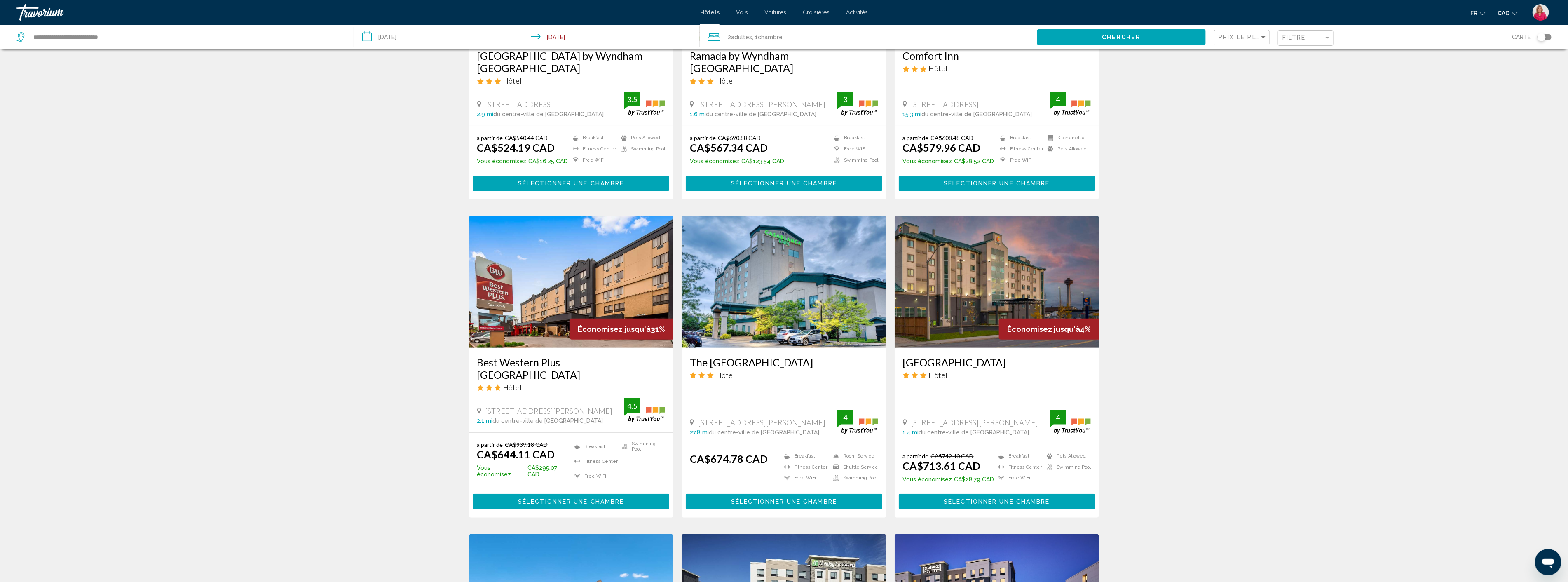
scroll to position [183, 0]
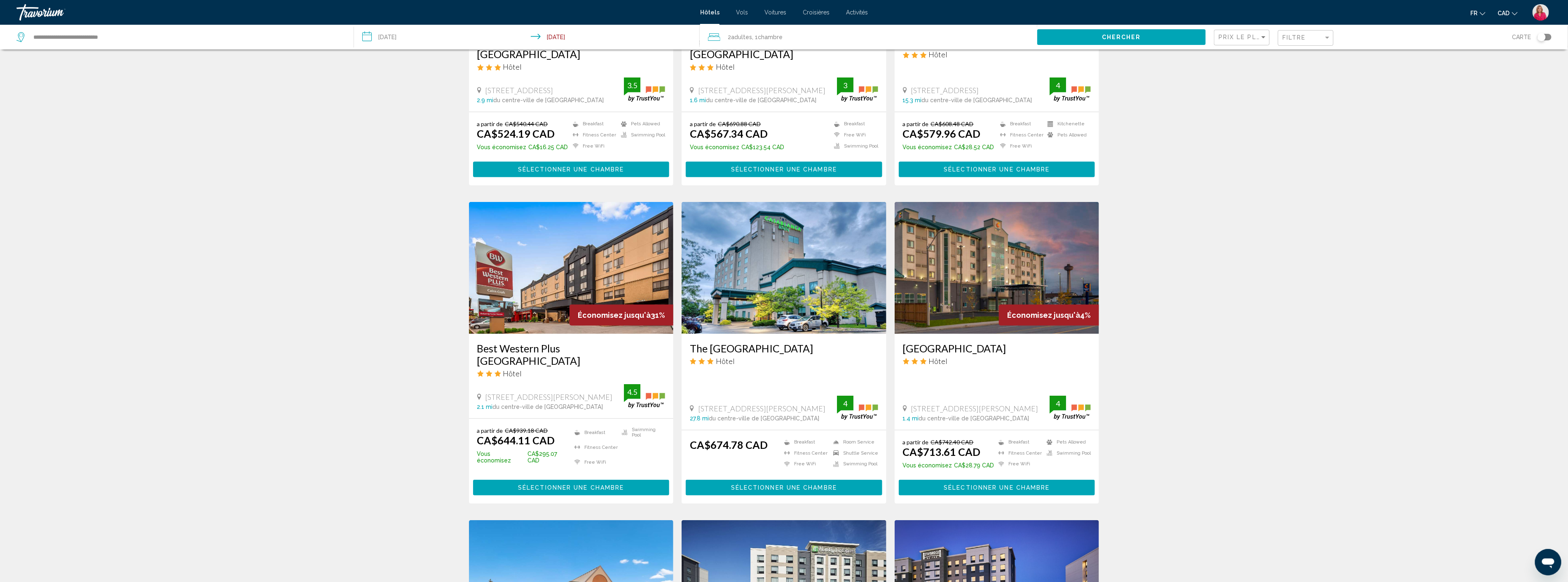
click at [758, 296] on img "Main content" at bounding box center [784, 268] width 205 height 132
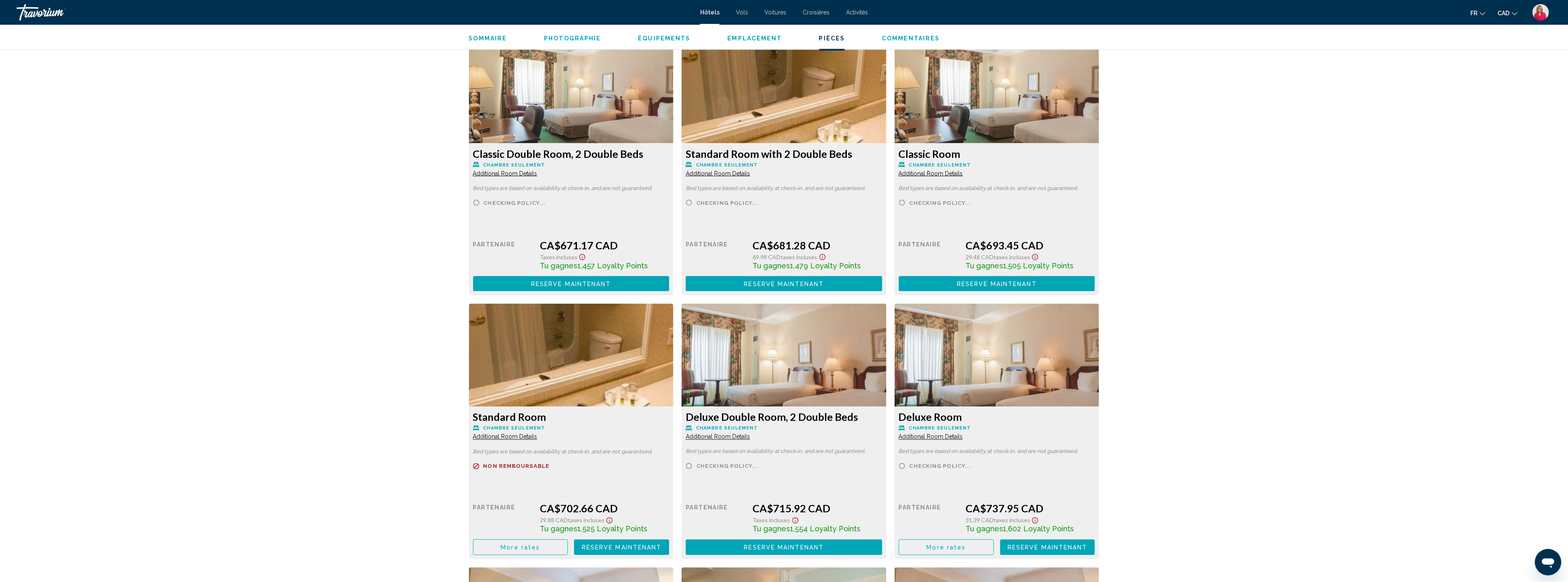
scroll to position [1145, 0]
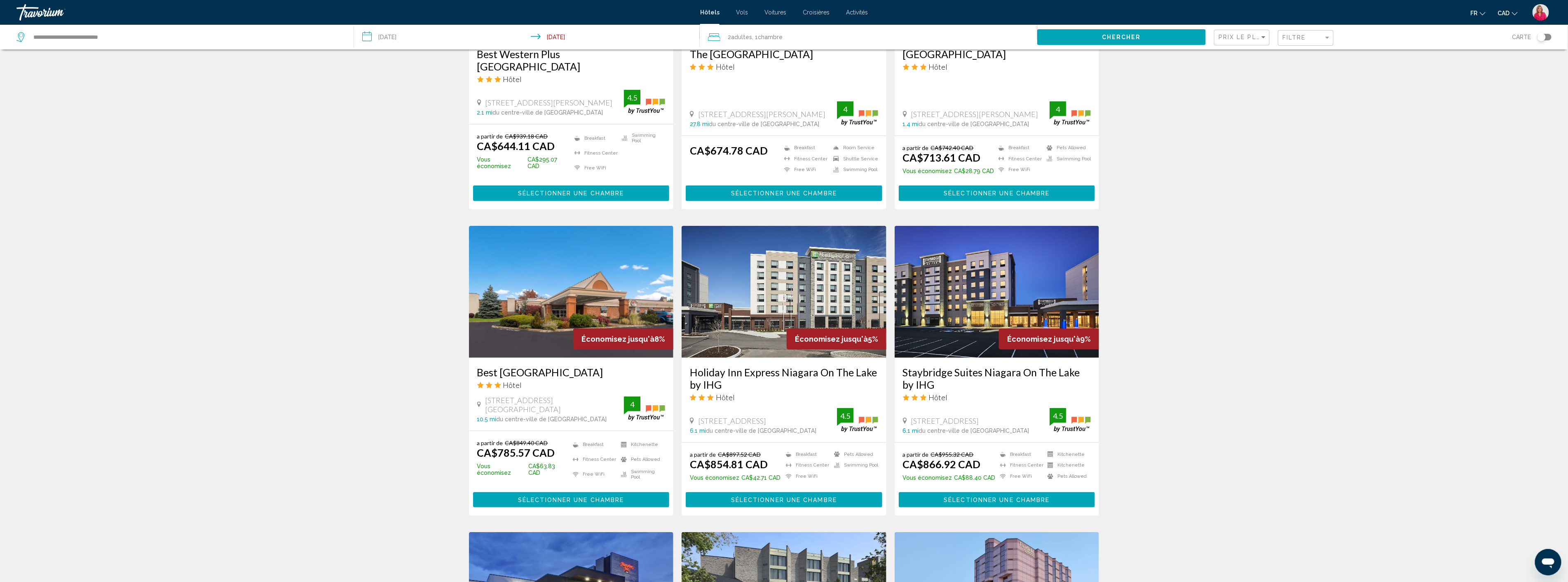
scroll to position [503, 0]
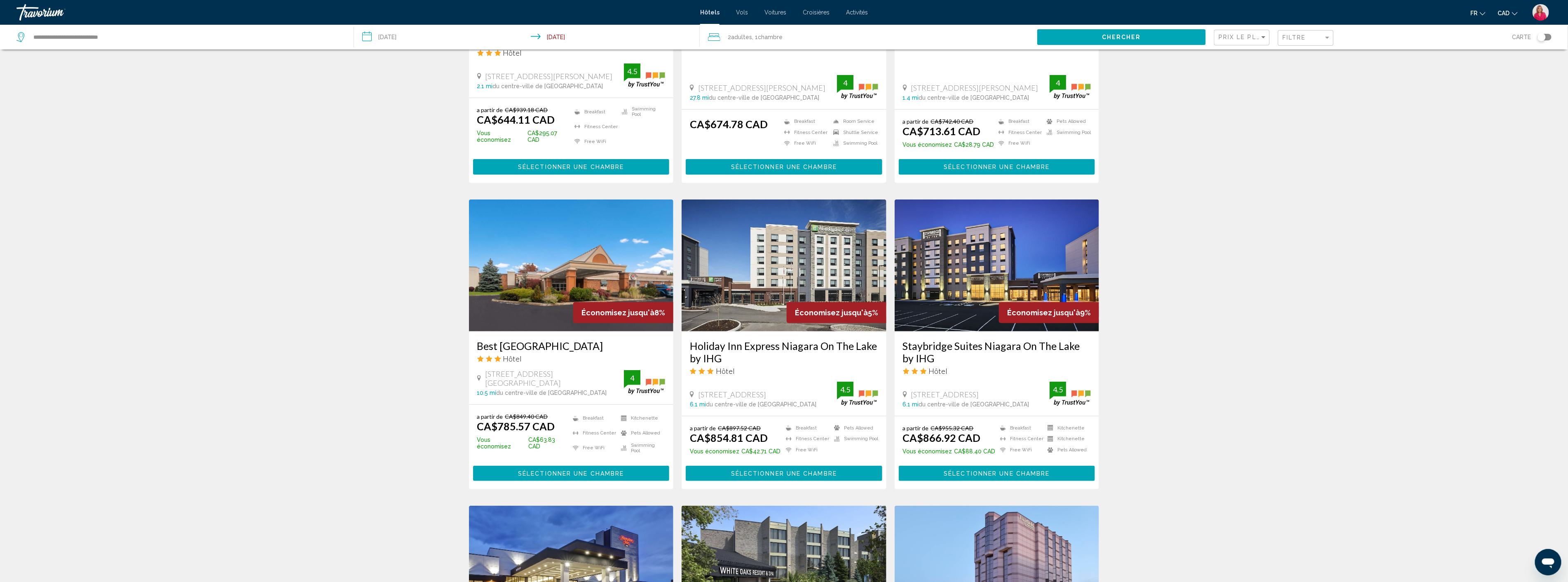
click at [785, 248] on img "Main content" at bounding box center [784, 265] width 205 height 132
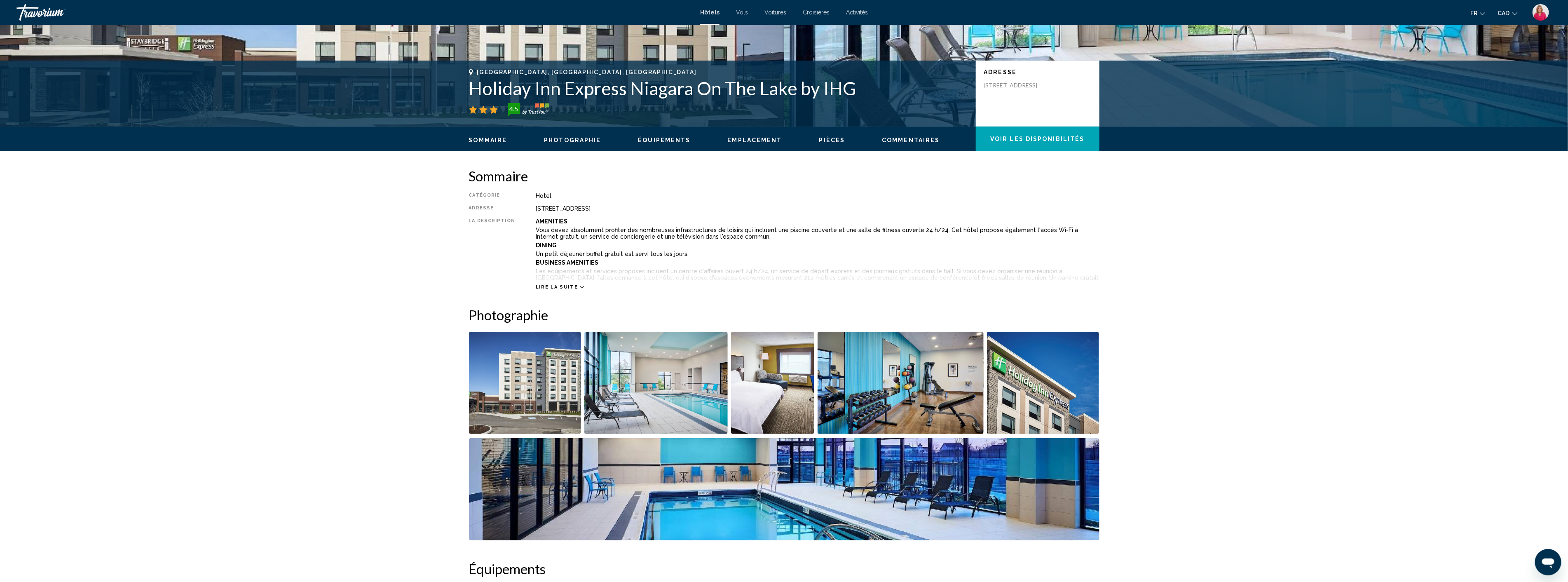
scroll to position [183, 0]
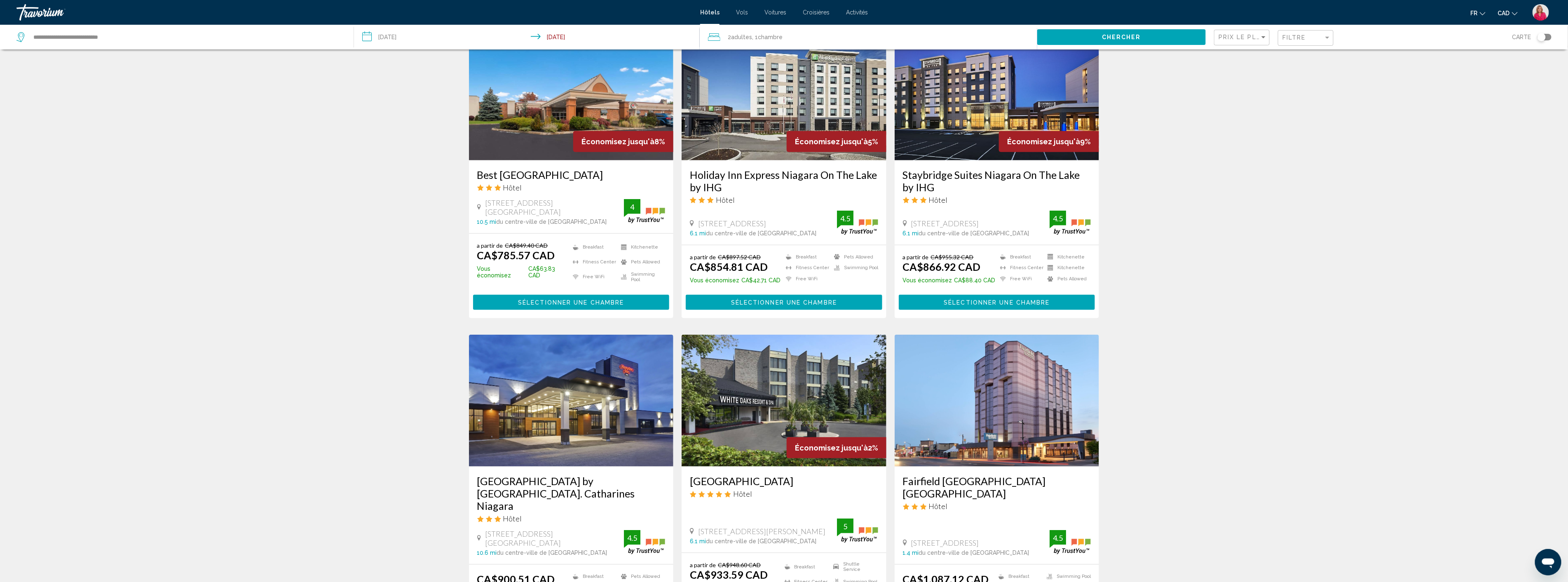
scroll to position [687, 0]
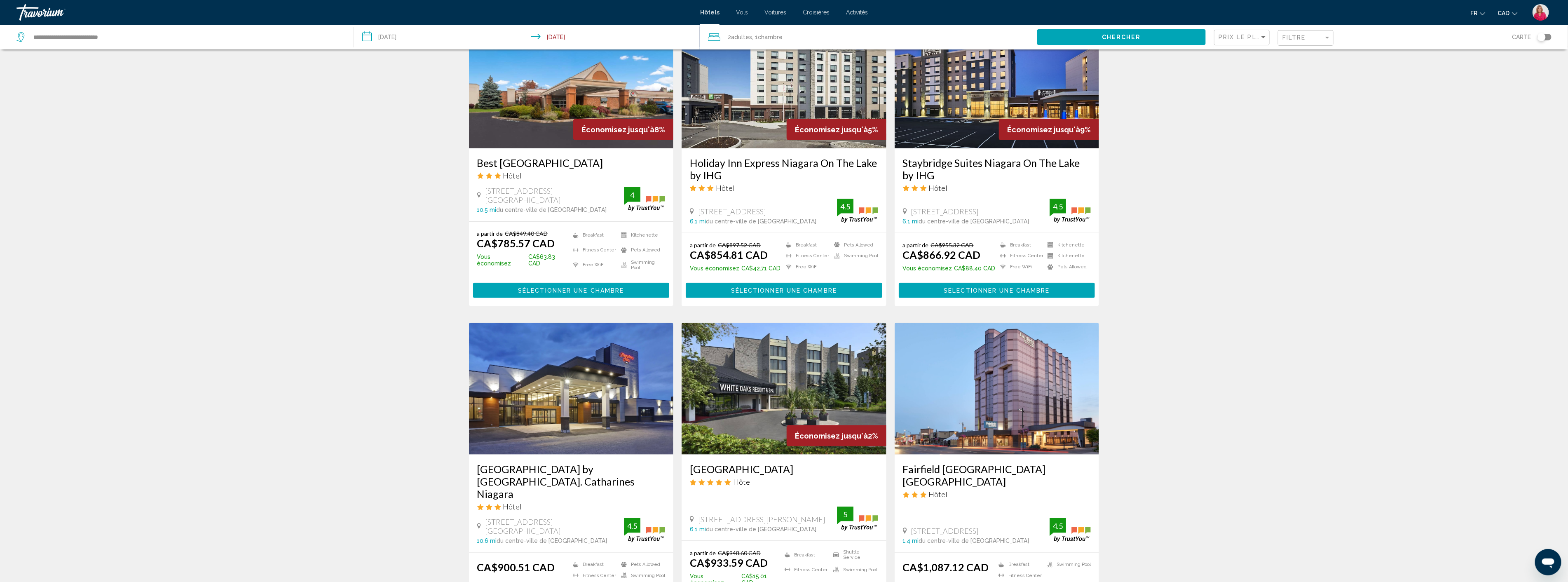
click at [1035, 360] on img "Main content" at bounding box center [997, 388] width 205 height 132
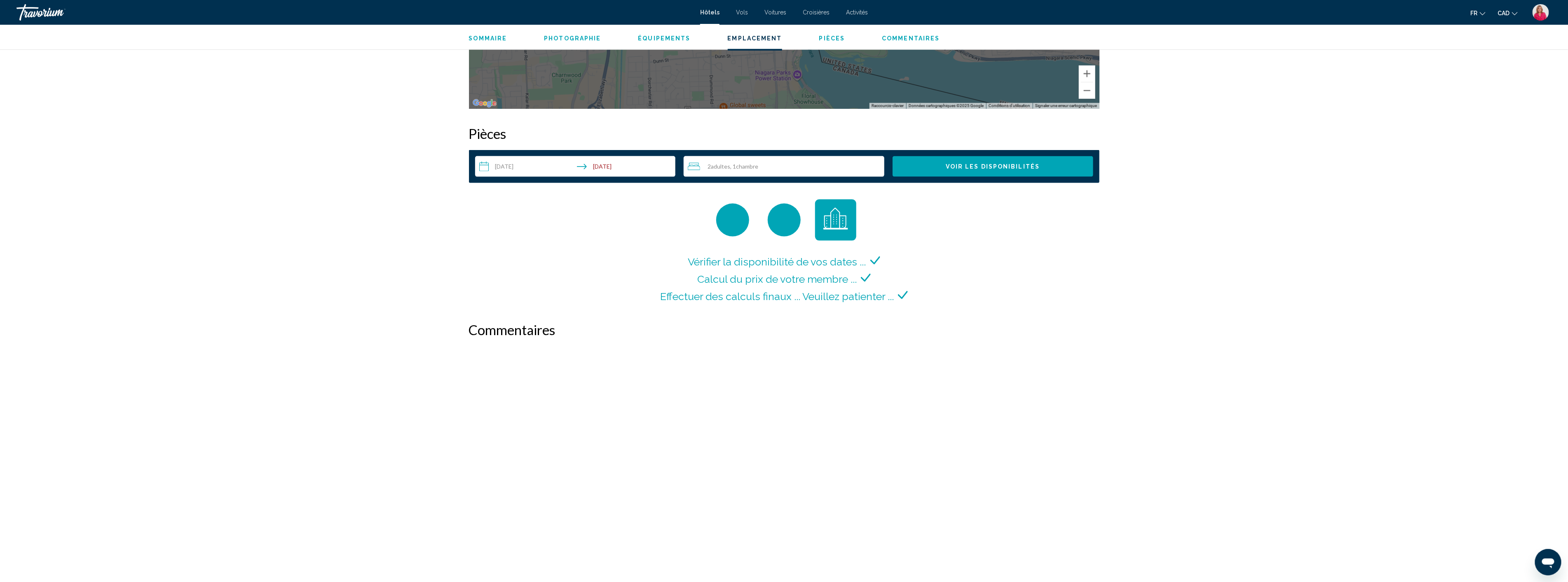
scroll to position [1177, 0]
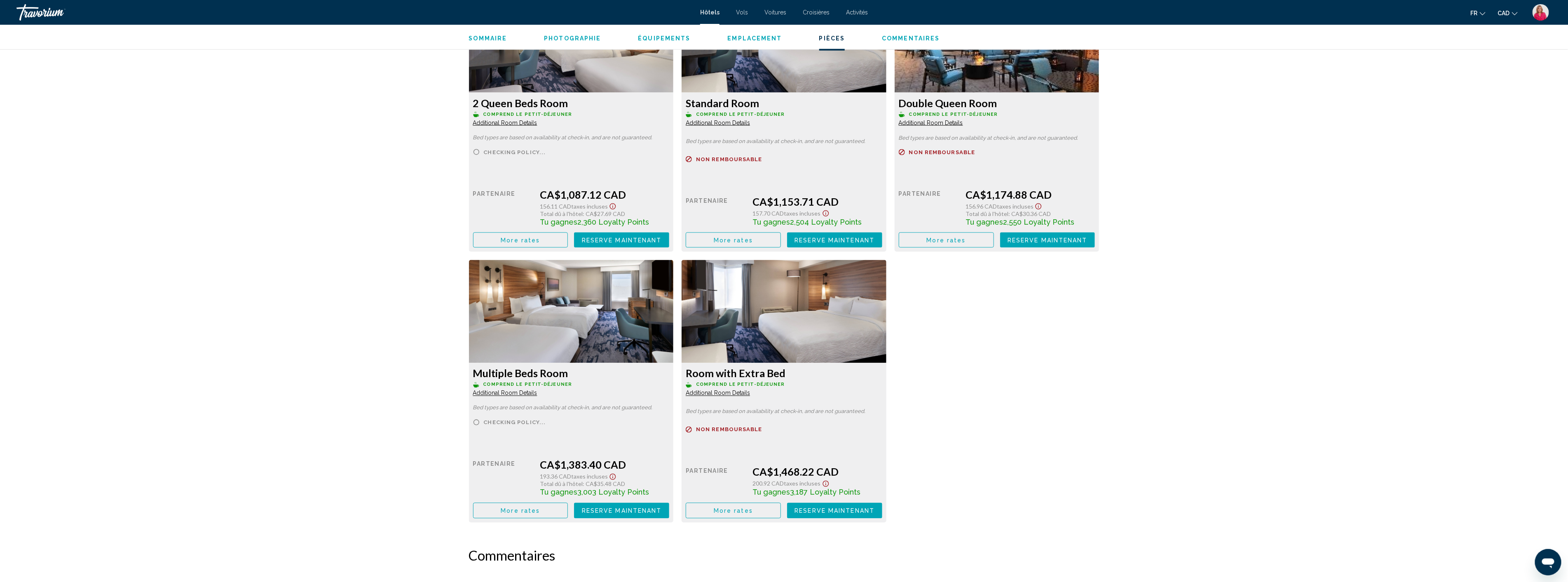
click at [600, 93] on img "Main content" at bounding box center [571, 41] width 205 height 103
